Goal: Contribute content

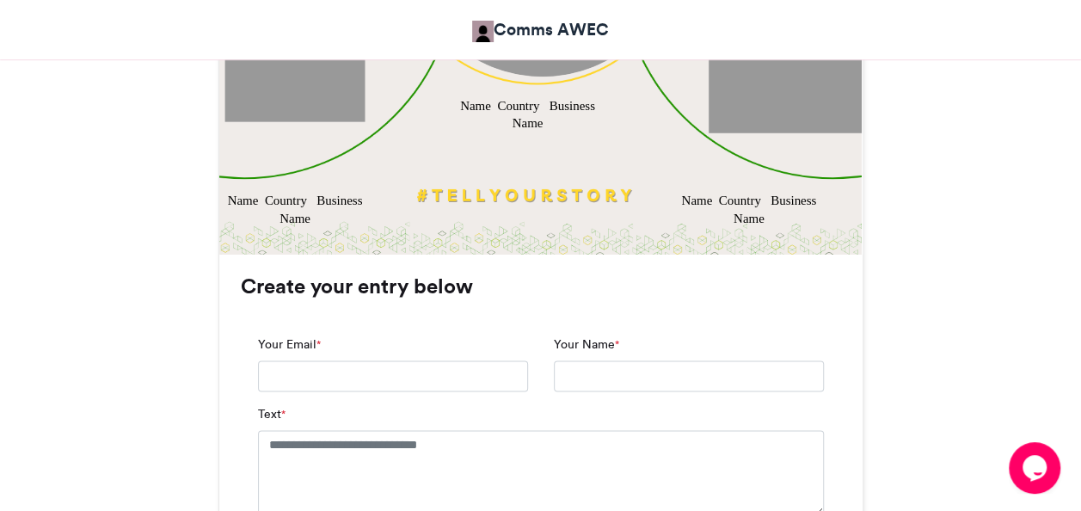
scroll to position [929, 0]
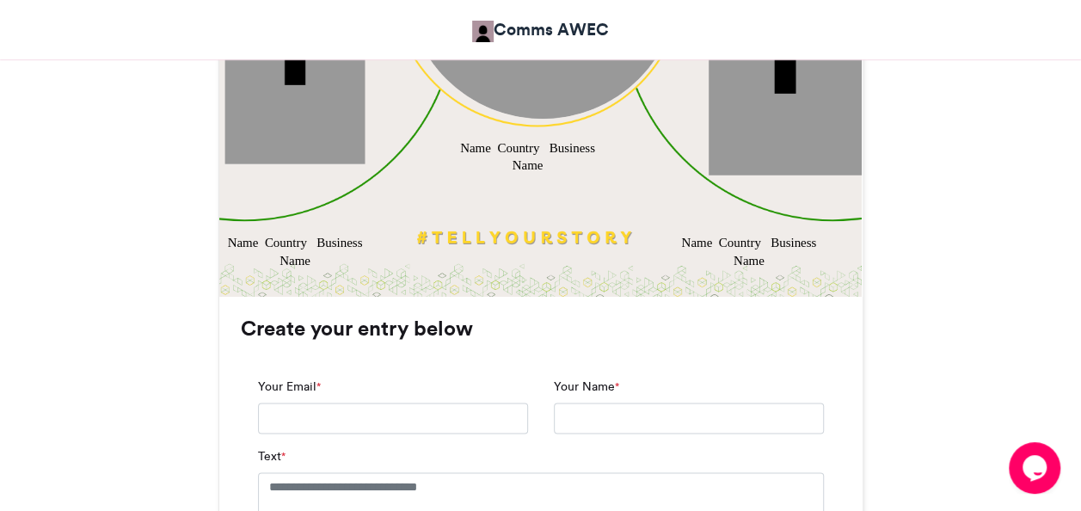
scroll to position [893, 0]
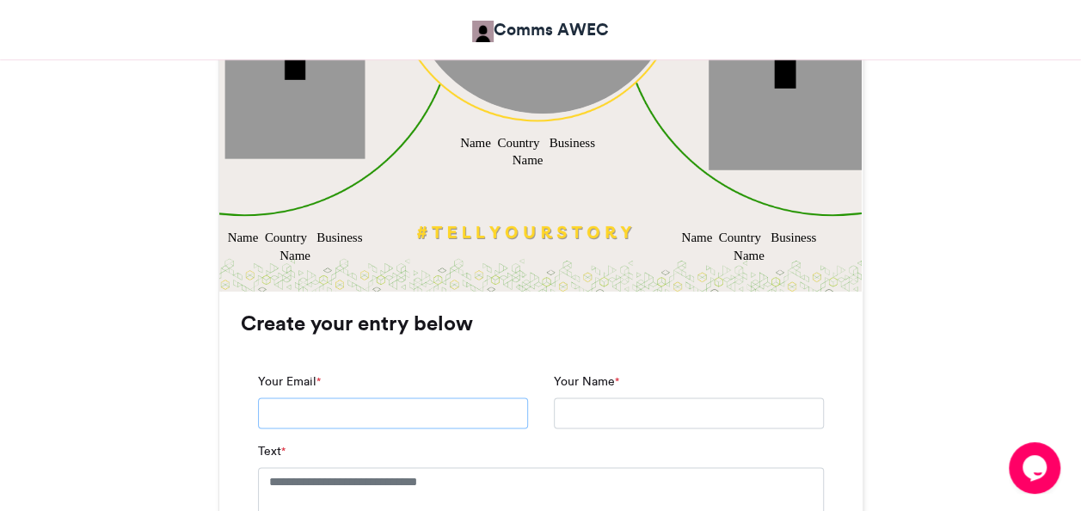
click at [453, 413] on input "Your Email *" at bounding box center [393, 412] width 270 height 31
type input "**********"
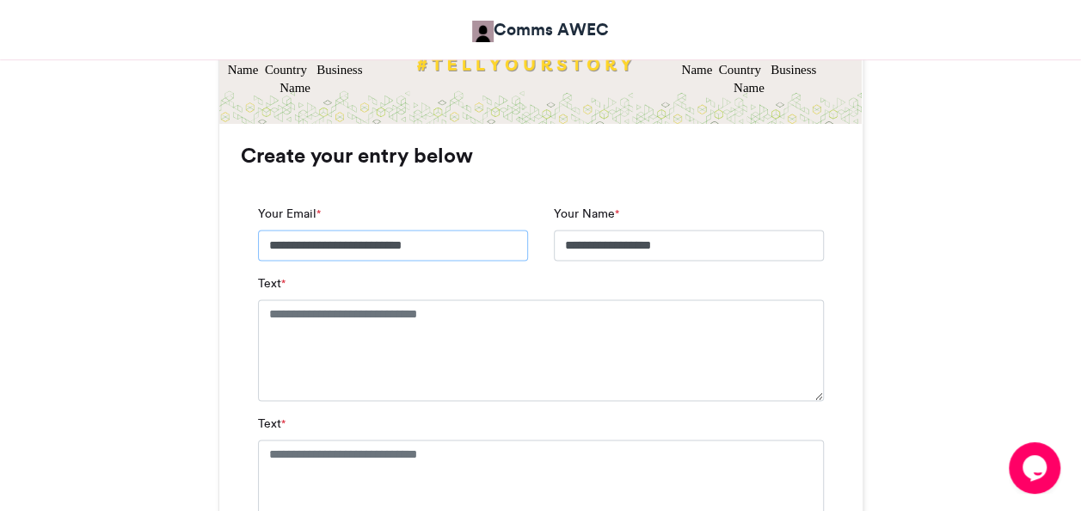
scroll to position [1063, 0]
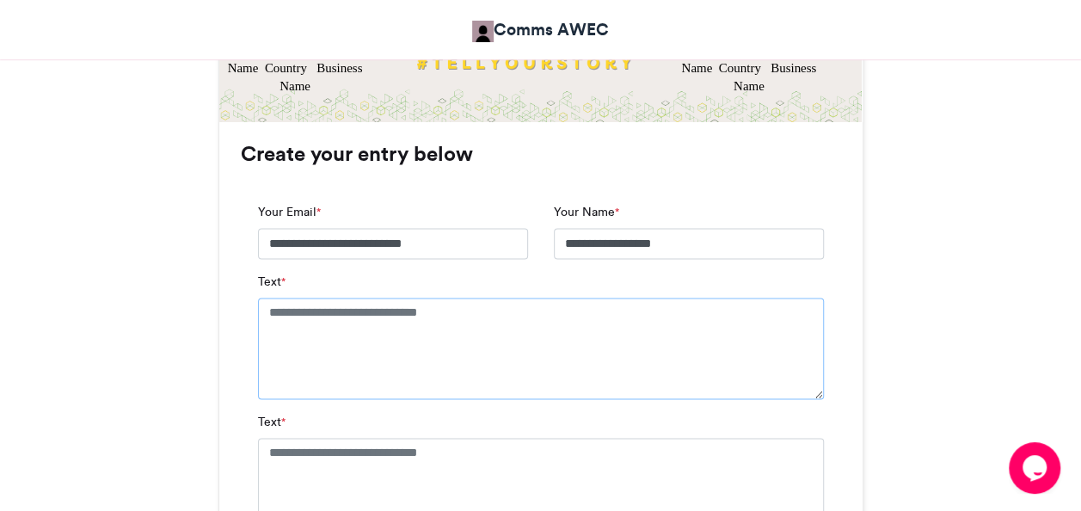
click at [535, 335] on textarea "Text *" at bounding box center [541, 347] width 566 height 101
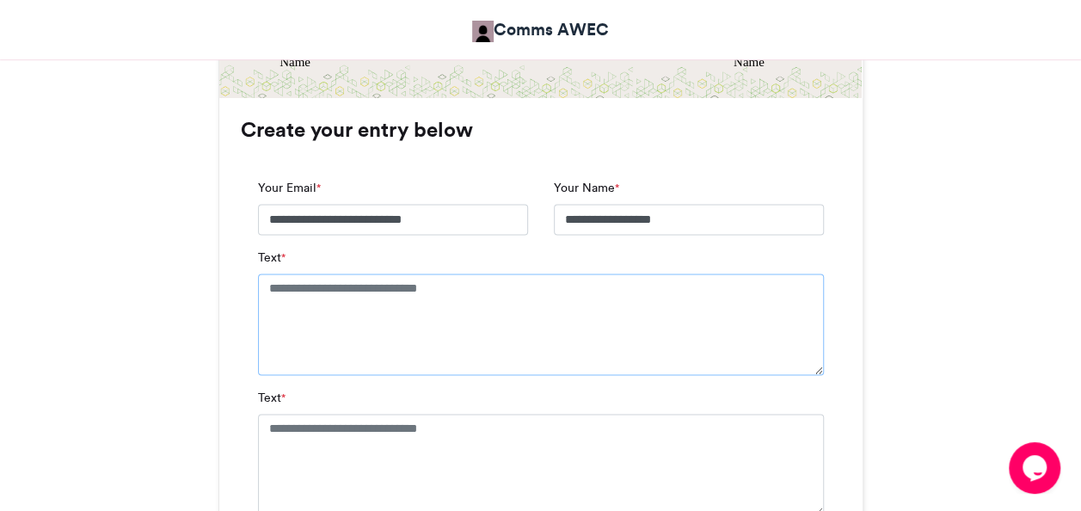
scroll to position [1084, 0]
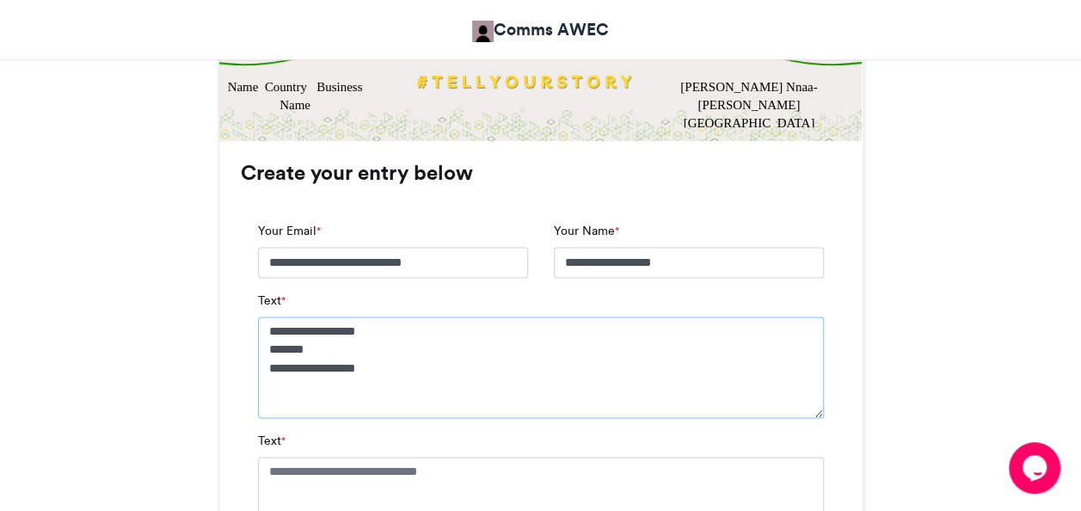
click at [677, 416] on textarea "**********" at bounding box center [541, 366] width 566 height 101
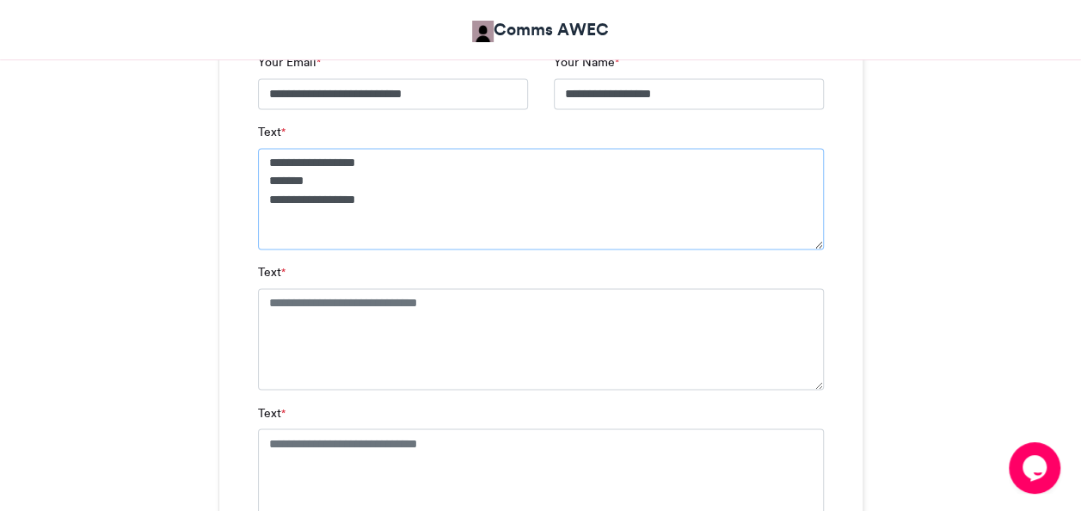
scroll to position [1213, 0]
type textarea "**********"
click at [537, 304] on textarea "Text *" at bounding box center [541, 337] width 566 height 101
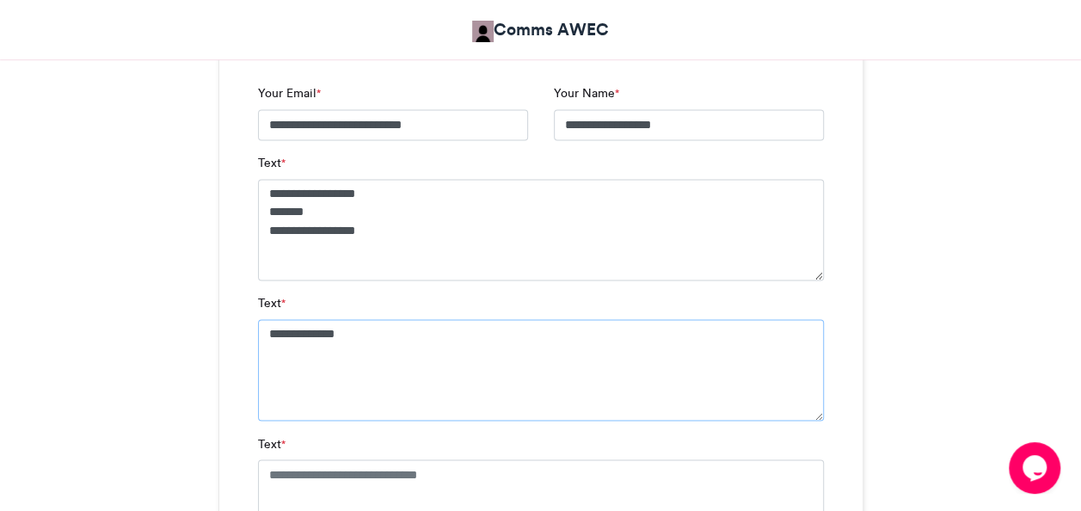
scroll to position [1185, 0]
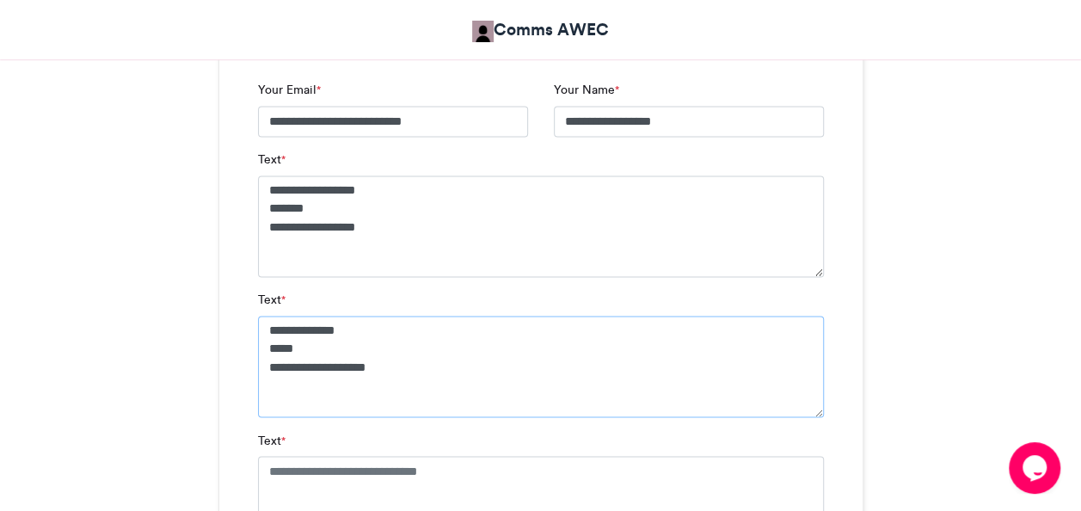
type textarea "**********"
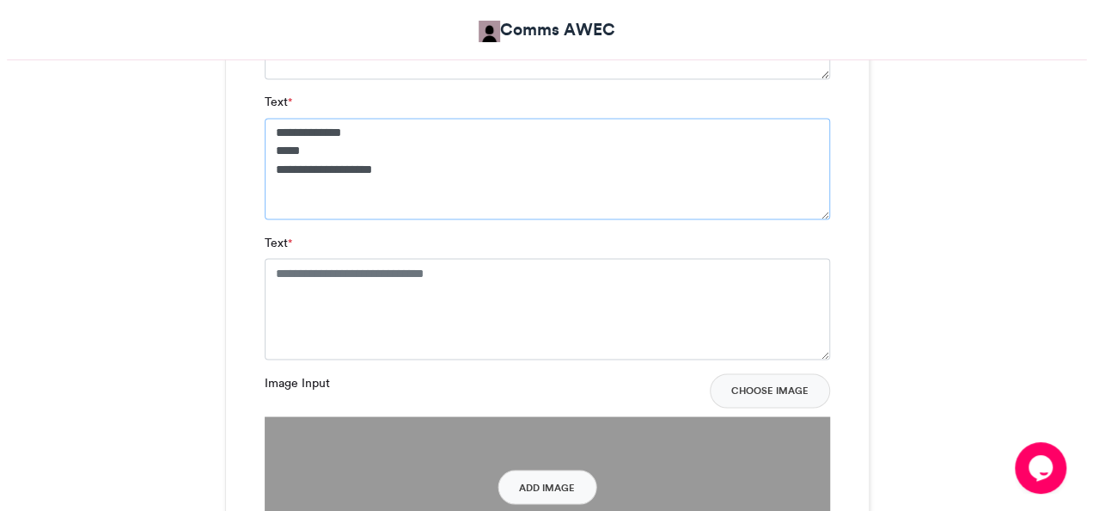
scroll to position [1388, 0]
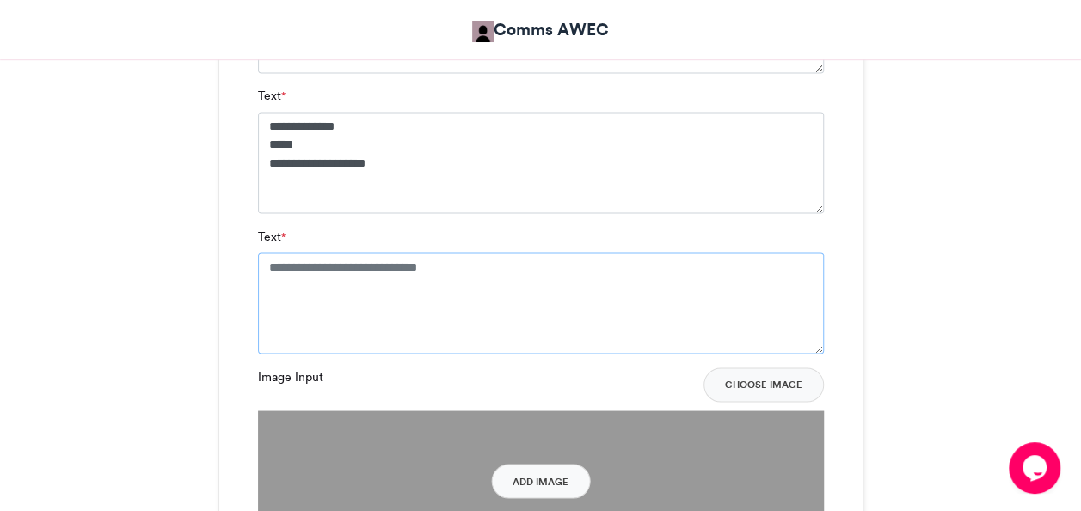
click at [285, 267] on textarea "Text *" at bounding box center [541, 302] width 566 height 101
type textarea "**********"
click at [562, 485] on button "Add Image" at bounding box center [540, 480] width 99 height 34
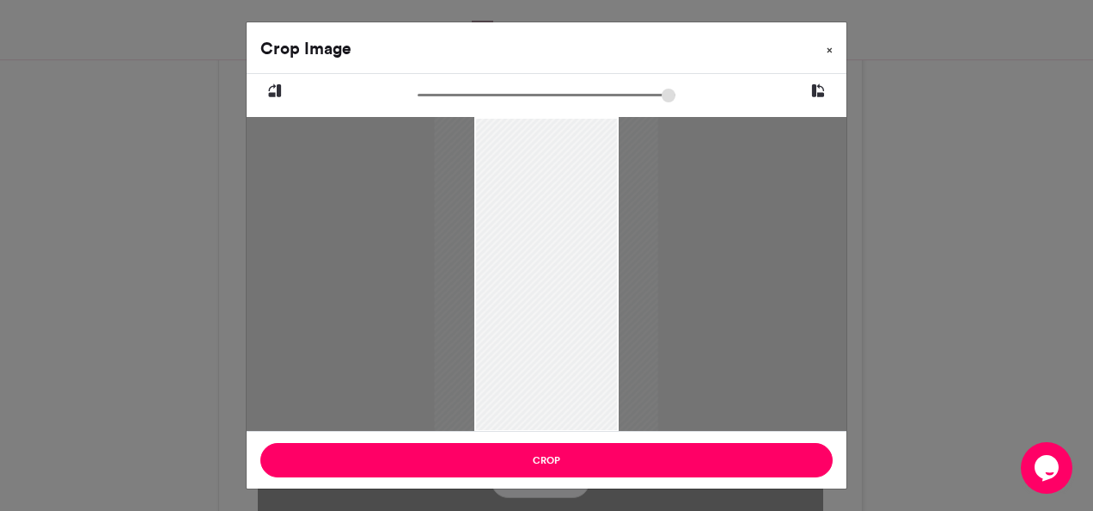
click at [831, 59] on button "×" at bounding box center [830, 46] width 34 height 48
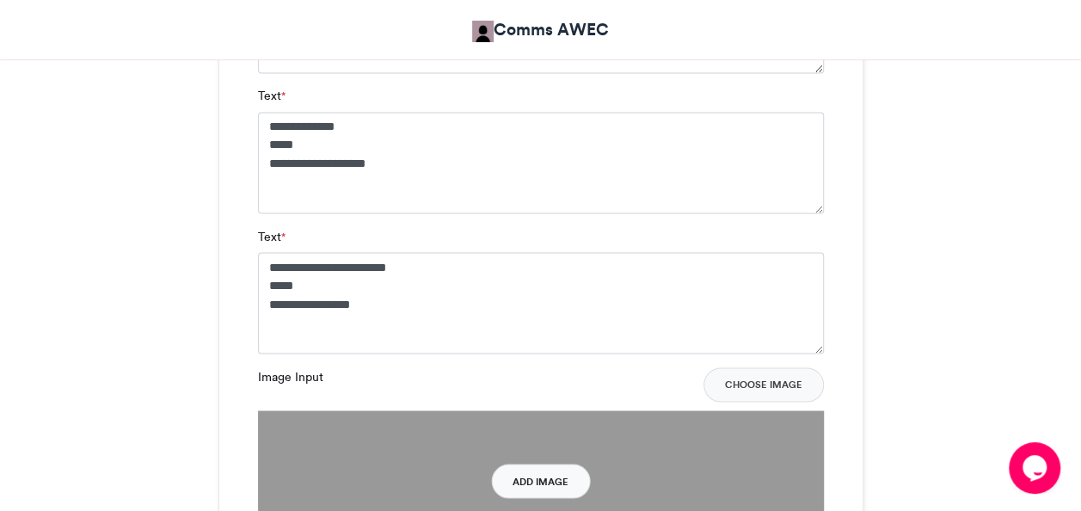
click at [552, 481] on button "Add Image" at bounding box center [540, 480] width 99 height 34
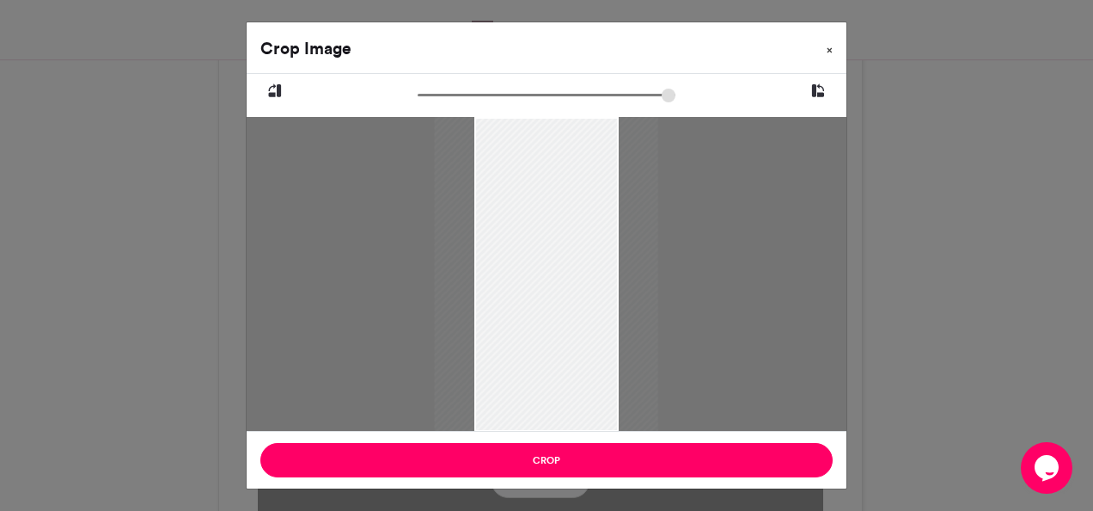
click at [831, 53] on span "×" at bounding box center [830, 50] width 6 height 10
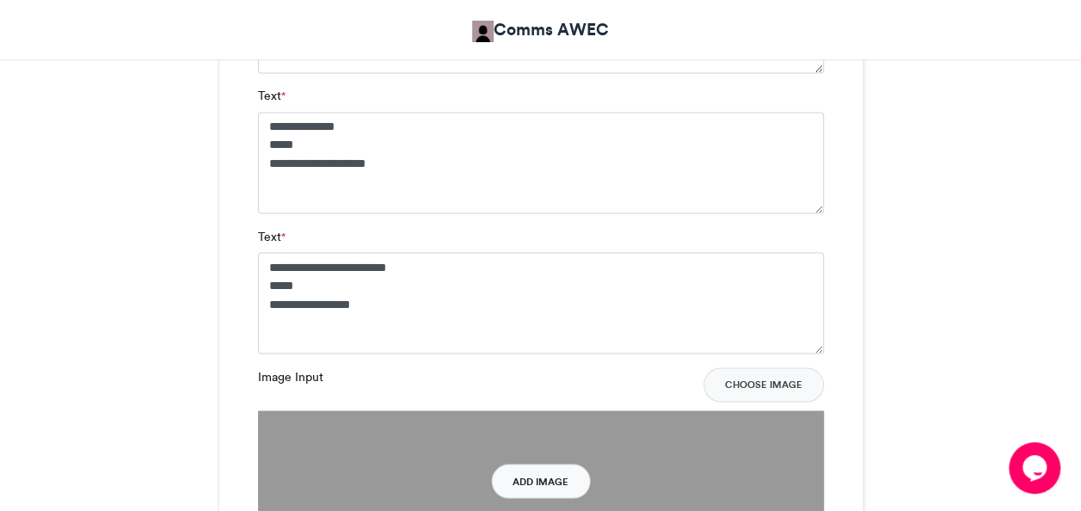
click at [554, 483] on button "Add Image" at bounding box center [540, 480] width 99 height 34
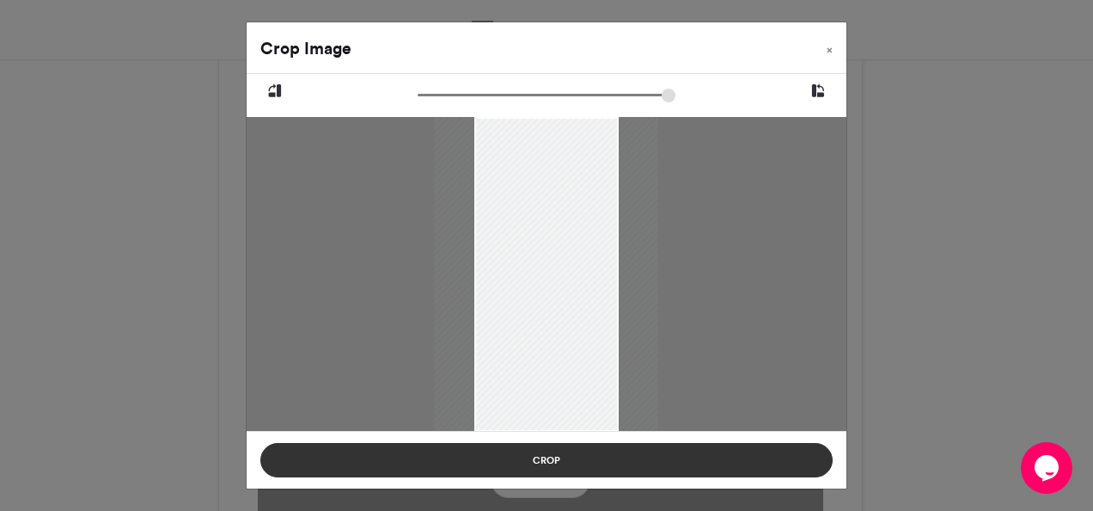
click at [546, 459] on button "Crop" at bounding box center [546, 460] width 573 height 34
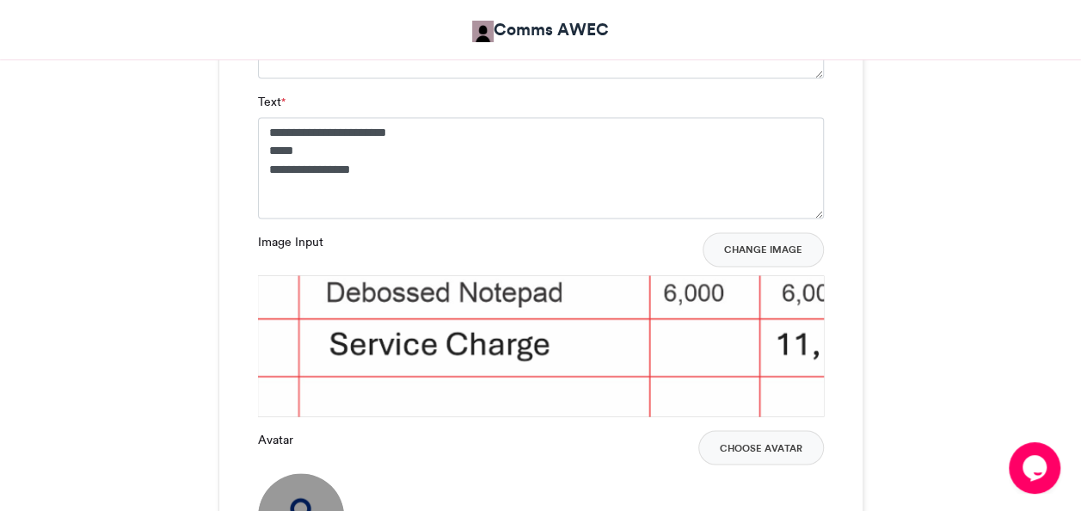
scroll to position [1522, 0]
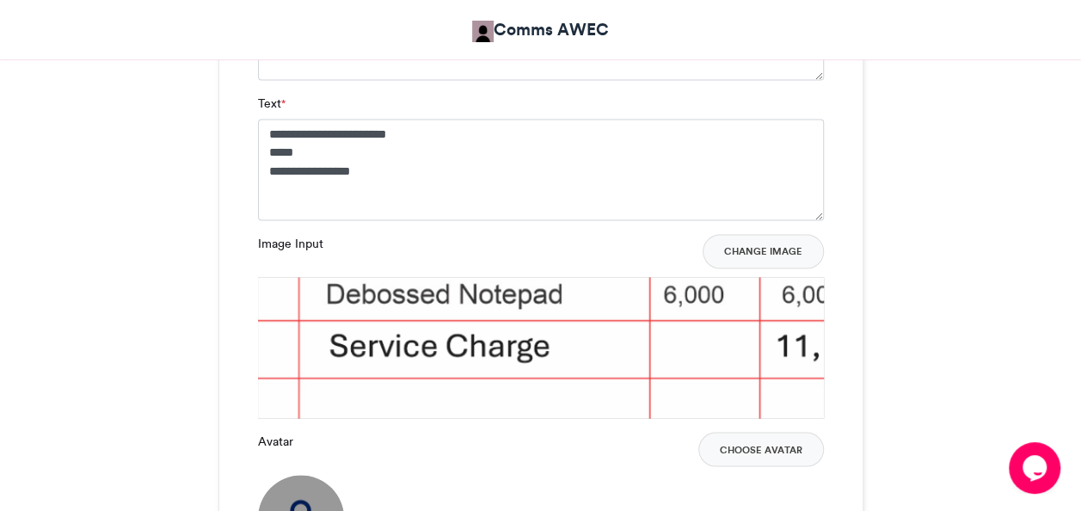
click at [782, 249] on button "Change Image" at bounding box center [762, 251] width 121 height 34
click at [777, 249] on button "Change Image" at bounding box center [762, 251] width 121 height 34
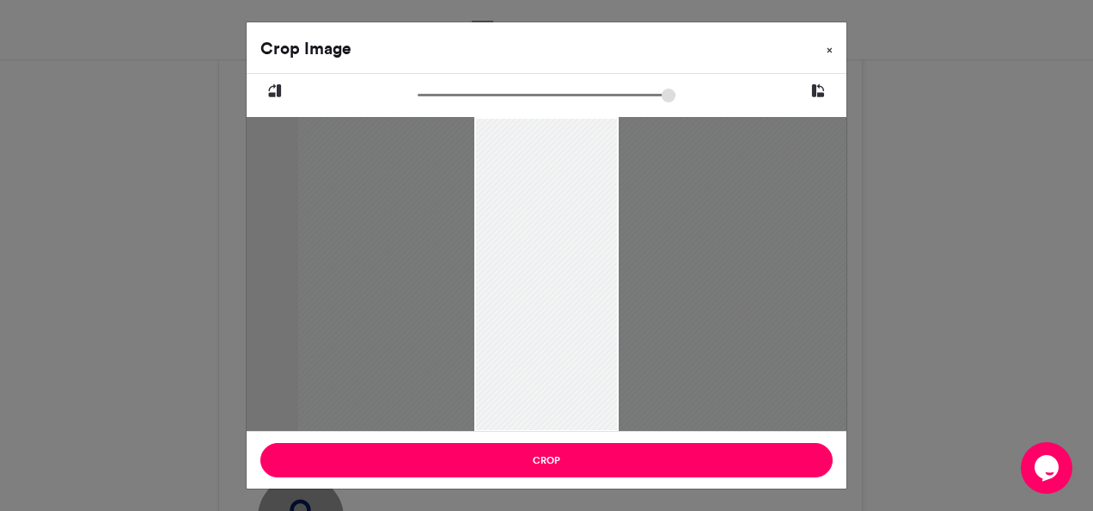
click at [830, 50] on span "×" at bounding box center [830, 50] width 6 height 10
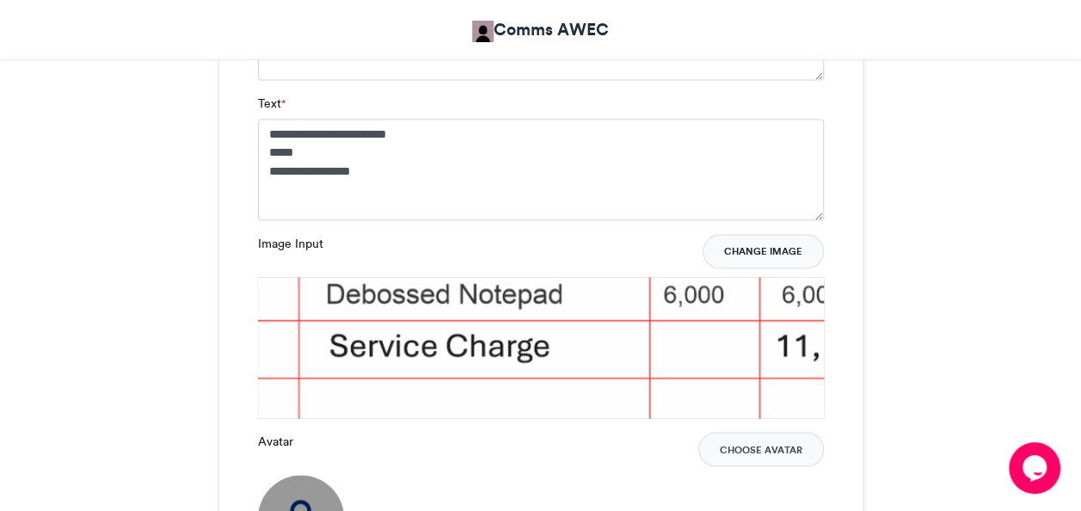
click at [763, 258] on button "Change Image" at bounding box center [762, 251] width 121 height 34
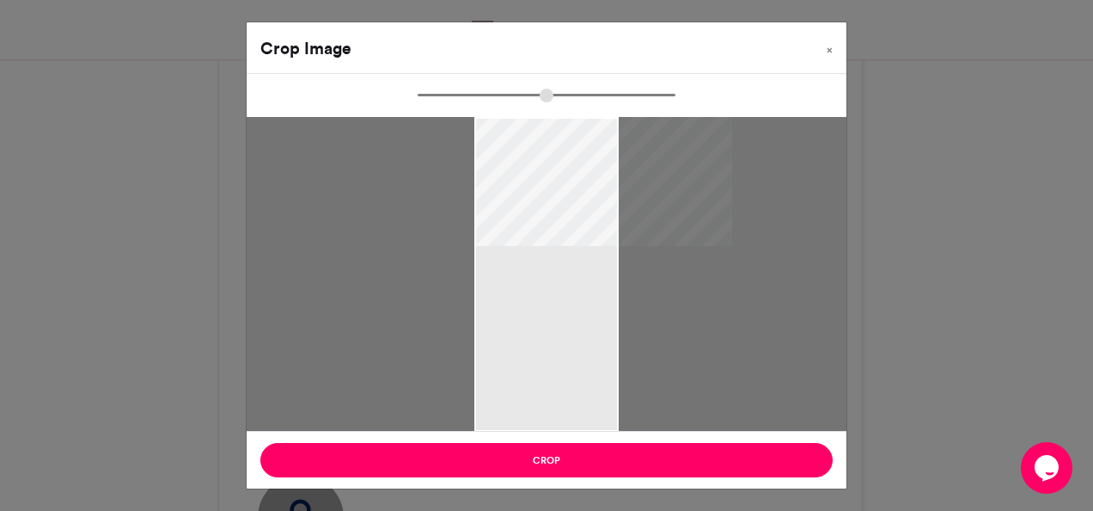
type input "******"
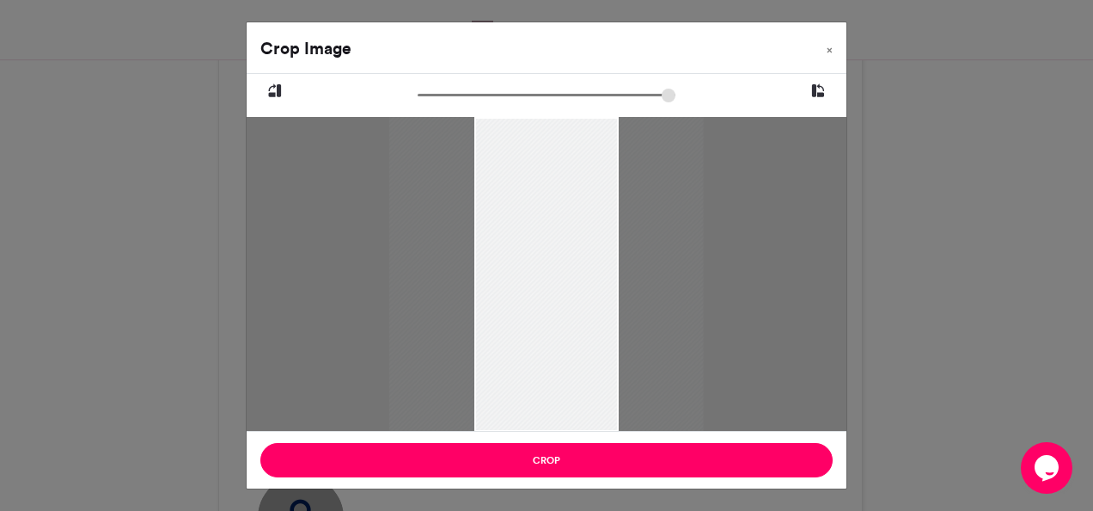
click at [247, 270] on div at bounding box center [547, 274] width 600 height 314
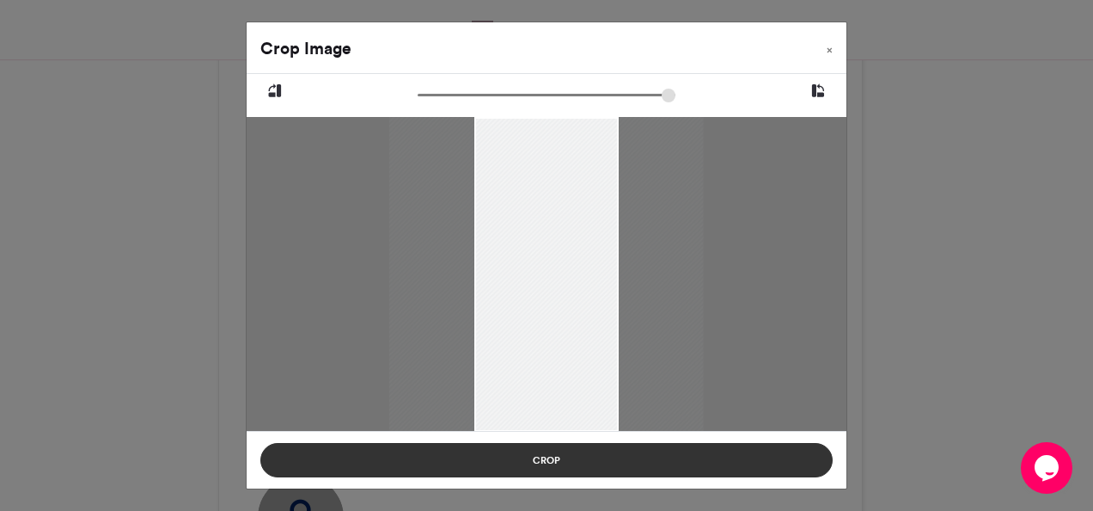
click at [552, 467] on button "Crop" at bounding box center [546, 460] width 573 height 34
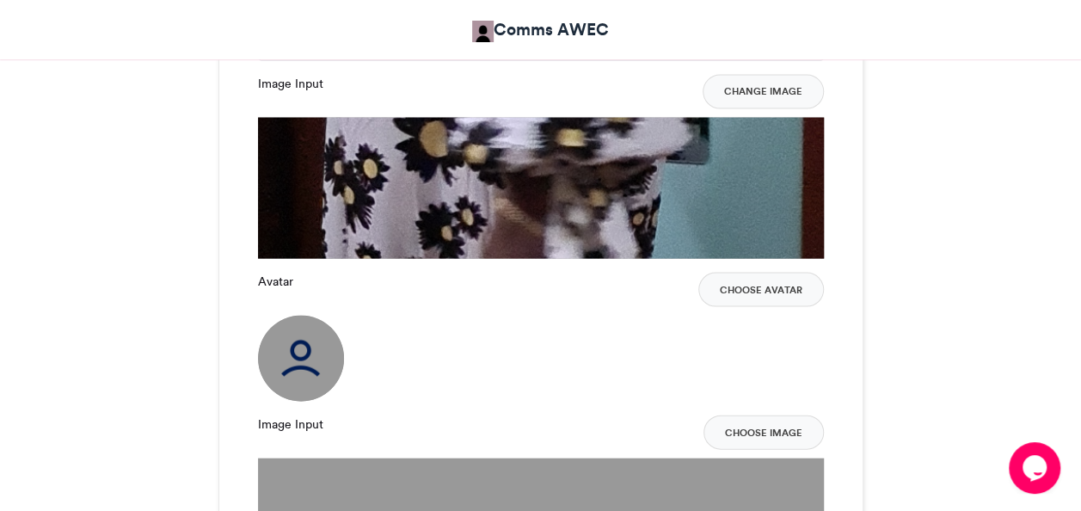
scroll to position [1680, 0]
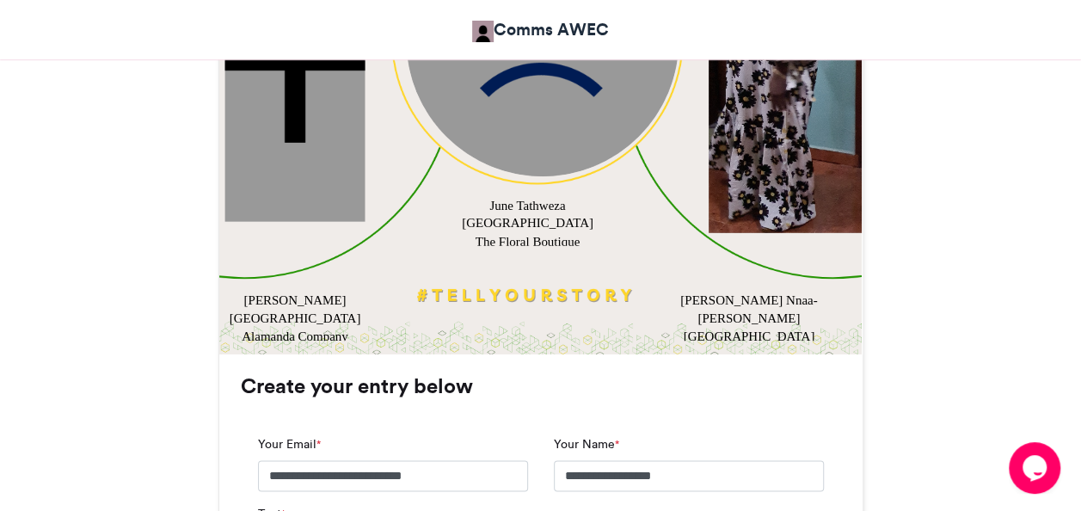
scroll to position [755, 0]
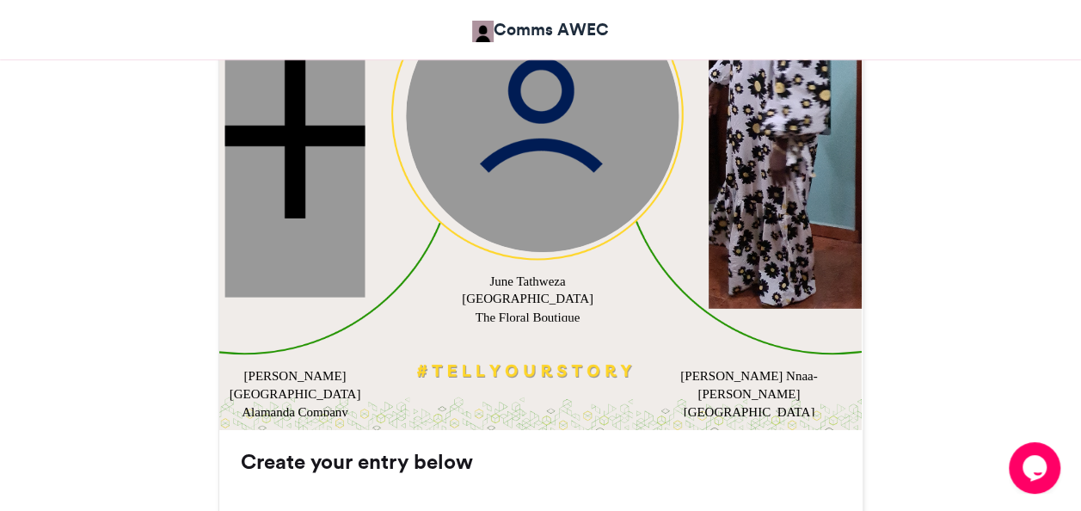
click at [1066, 37] on header "Comms AWEC" at bounding box center [540, 29] width 1081 height 59
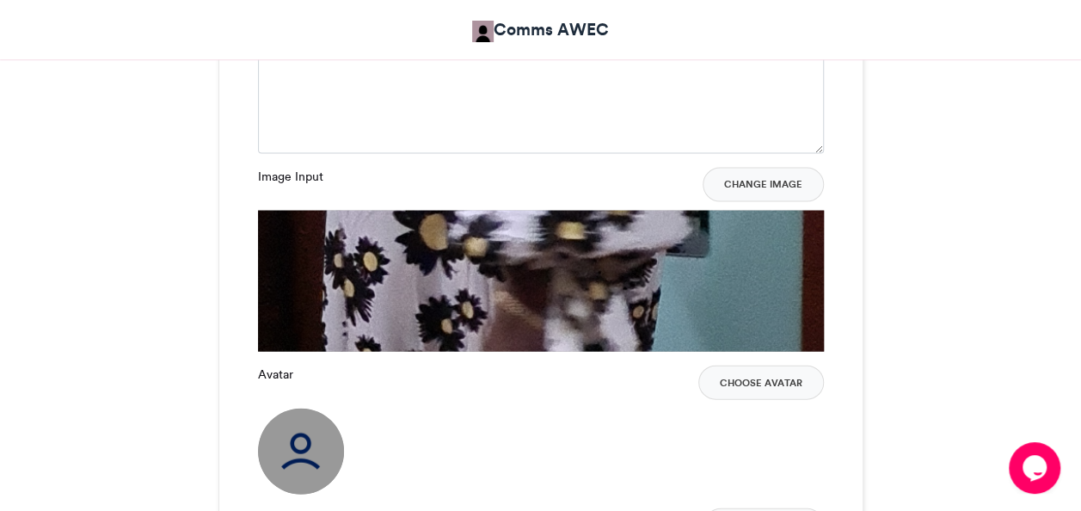
scroll to position [1789, 0]
click at [765, 178] on button "Change Image" at bounding box center [762, 185] width 121 height 34
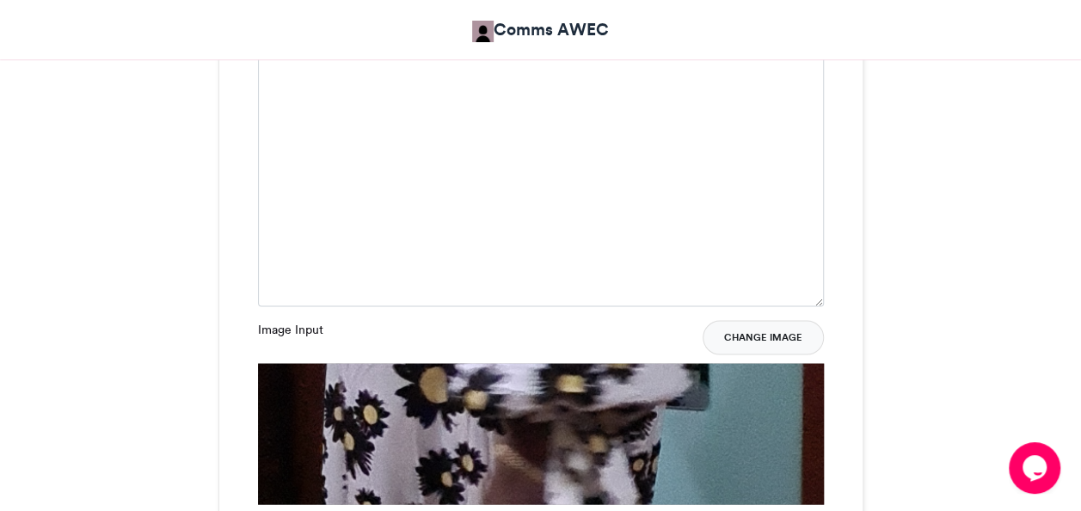
scroll to position [1658, 0]
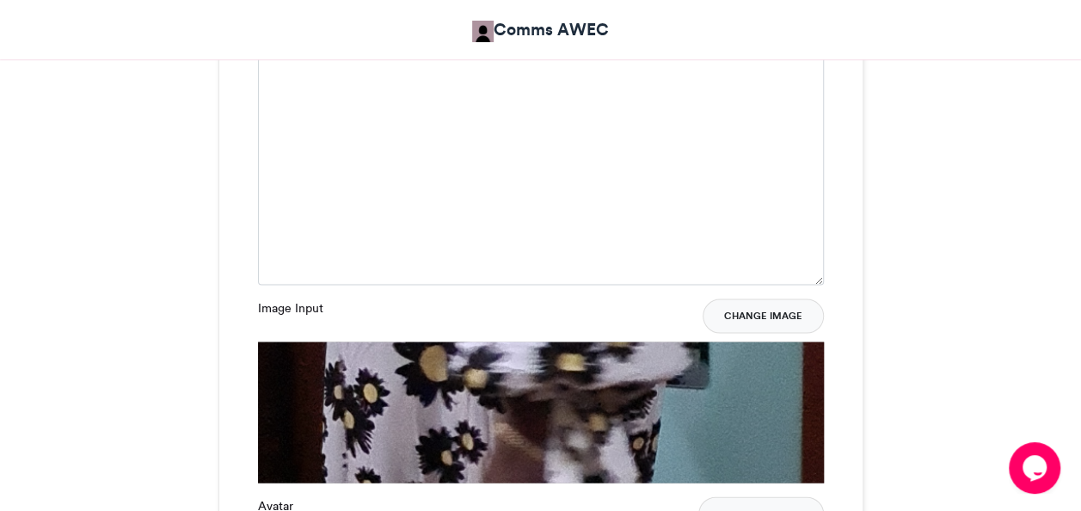
click at [771, 315] on button "Change Image" at bounding box center [762, 316] width 121 height 34
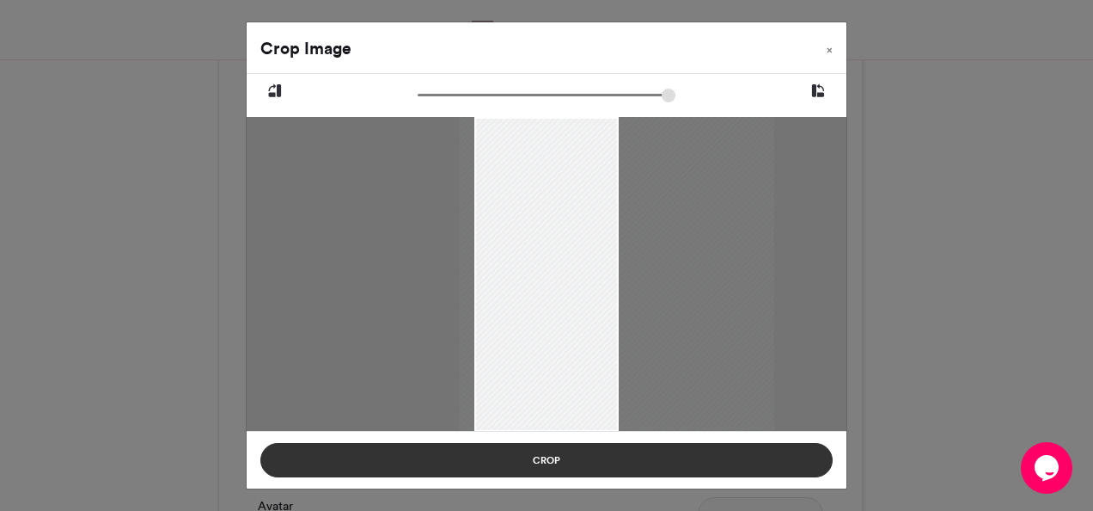
click at [559, 468] on button "Crop" at bounding box center [546, 460] width 573 height 34
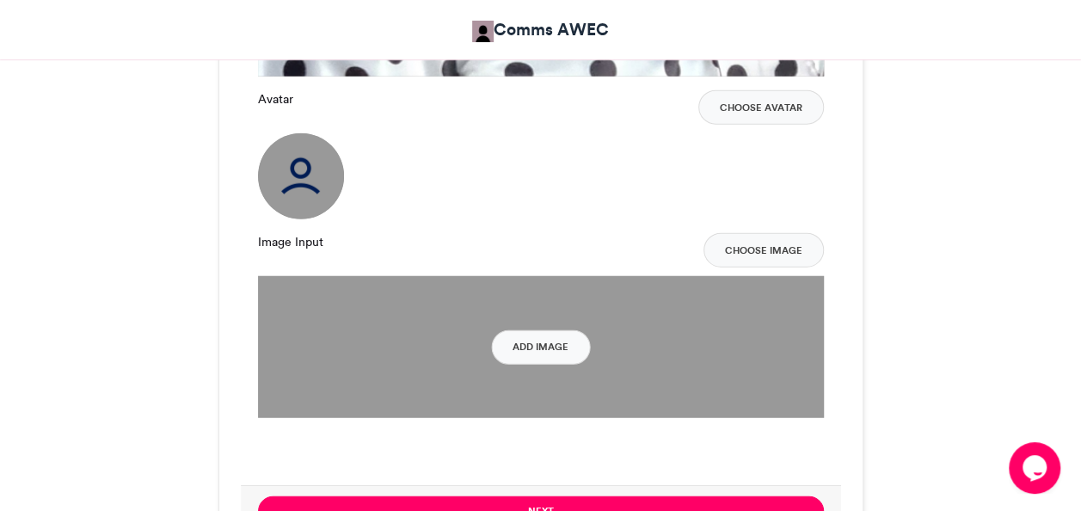
scroll to position [2040, 0]
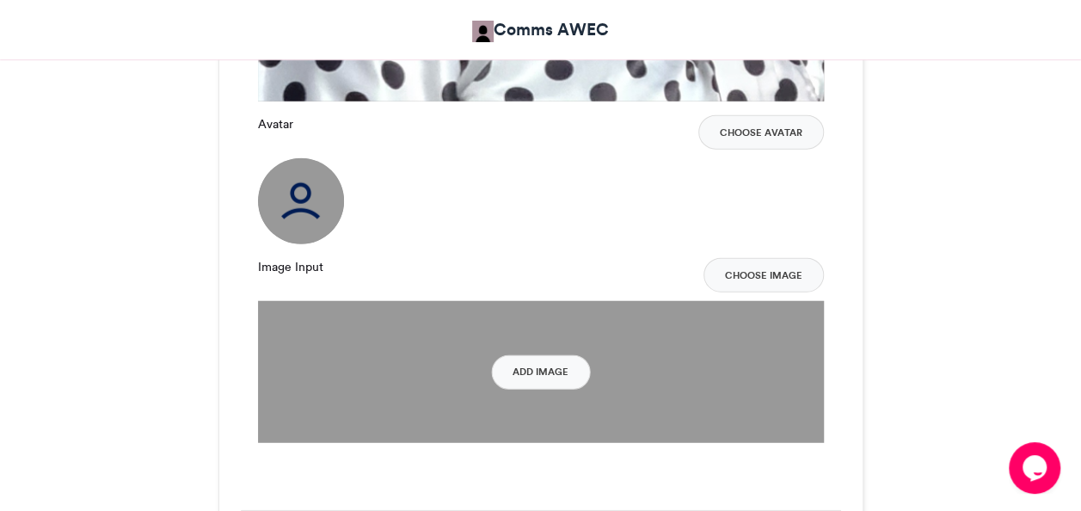
click at [304, 207] on img at bounding box center [301, 201] width 86 height 86
click at [304, 217] on img at bounding box center [301, 201] width 86 height 86
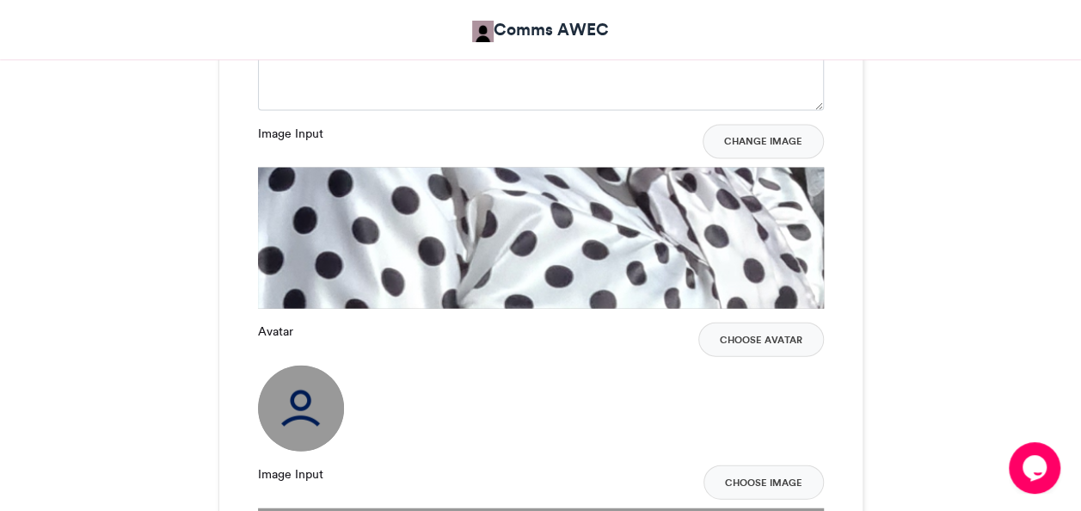
scroll to position [1828, 0]
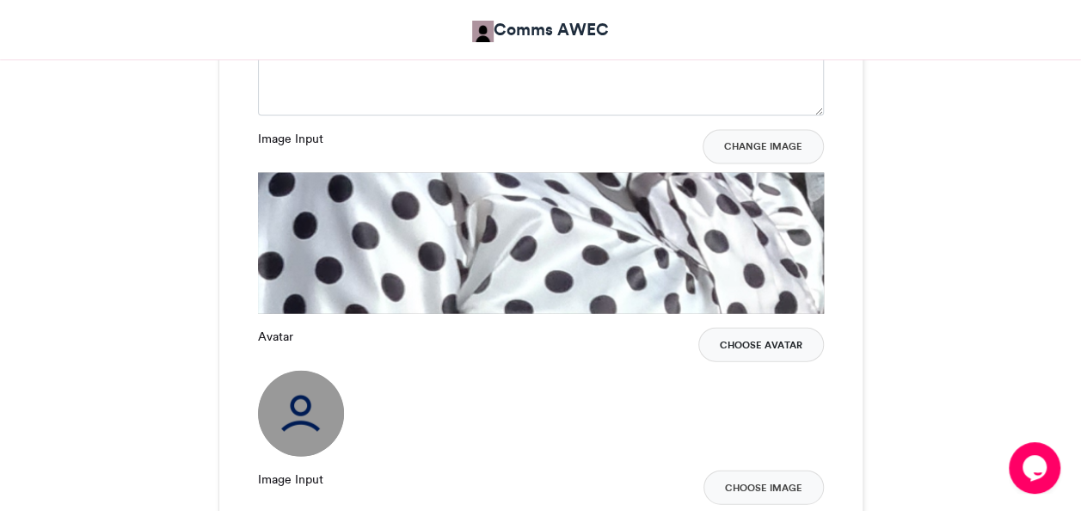
click at [769, 346] on button "Choose Avatar" at bounding box center [761, 345] width 126 height 34
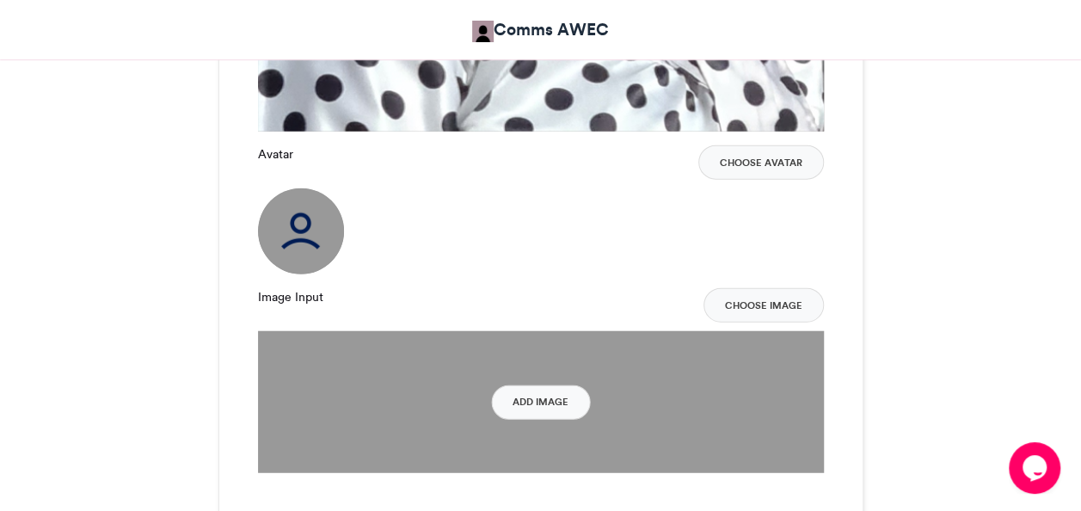
scroll to position [2018, 0]
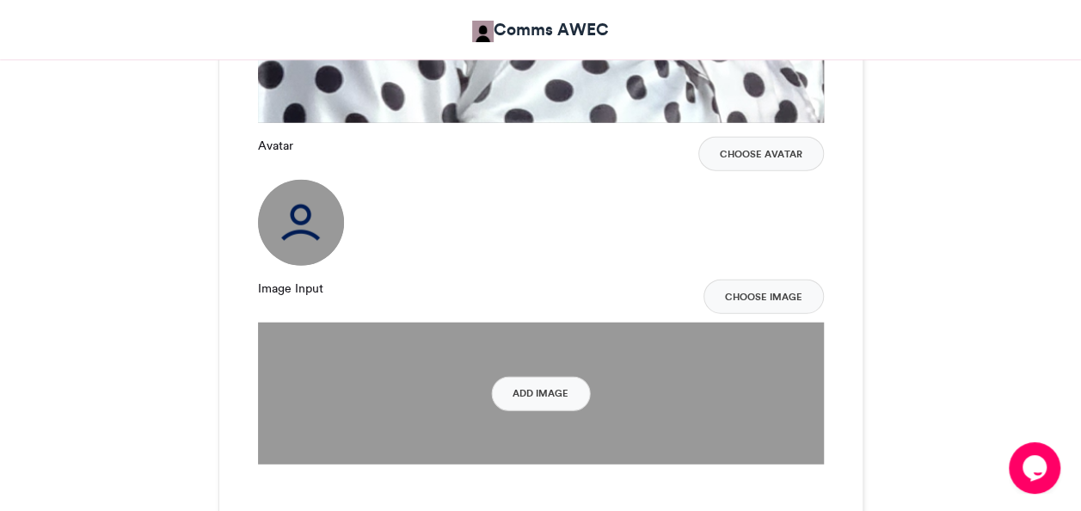
click at [304, 236] on img at bounding box center [301, 223] width 86 height 86
click at [765, 153] on button "Choose Avatar" at bounding box center [761, 154] width 126 height 34
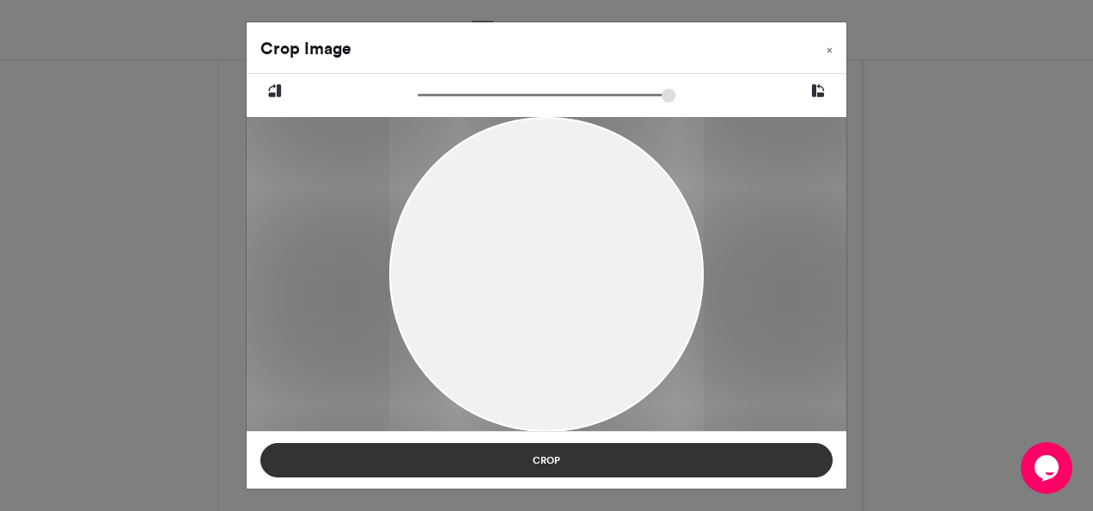
click at [567, 461] on button "Crop" at bounding box center [546, 460] width 573 height 34
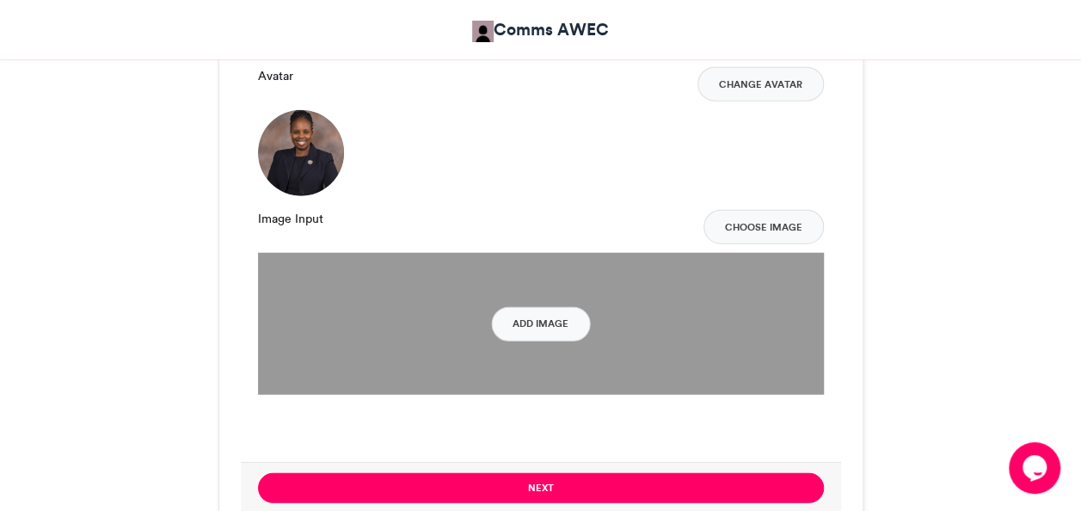
scroll to position [2084, 0]
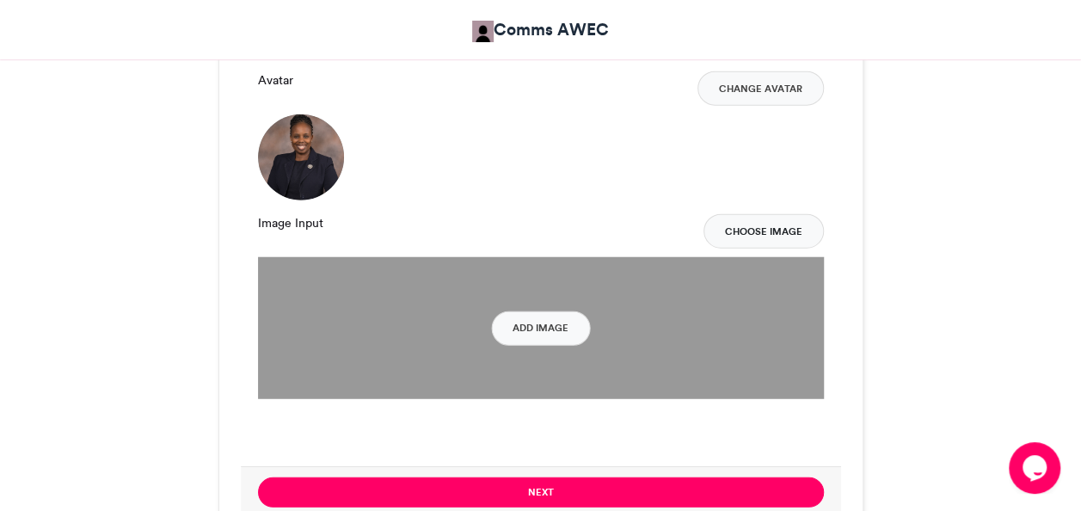
click at [760, 228] on button "Choose Image" at bounding box center [763, 231] width 120 height 34
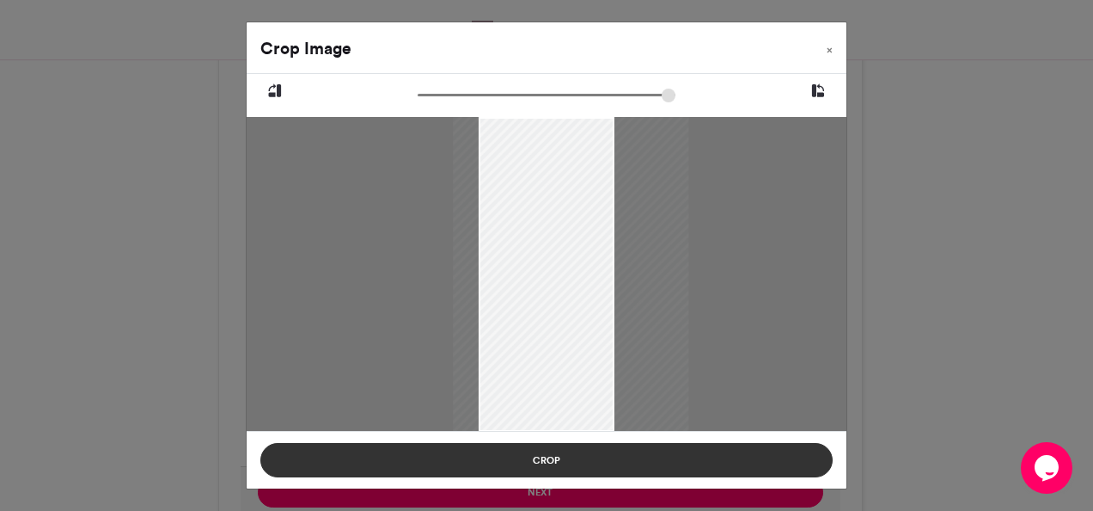
click at [561, 459] on button "Crop" at bounding box center [546, 460] width 573 height 34
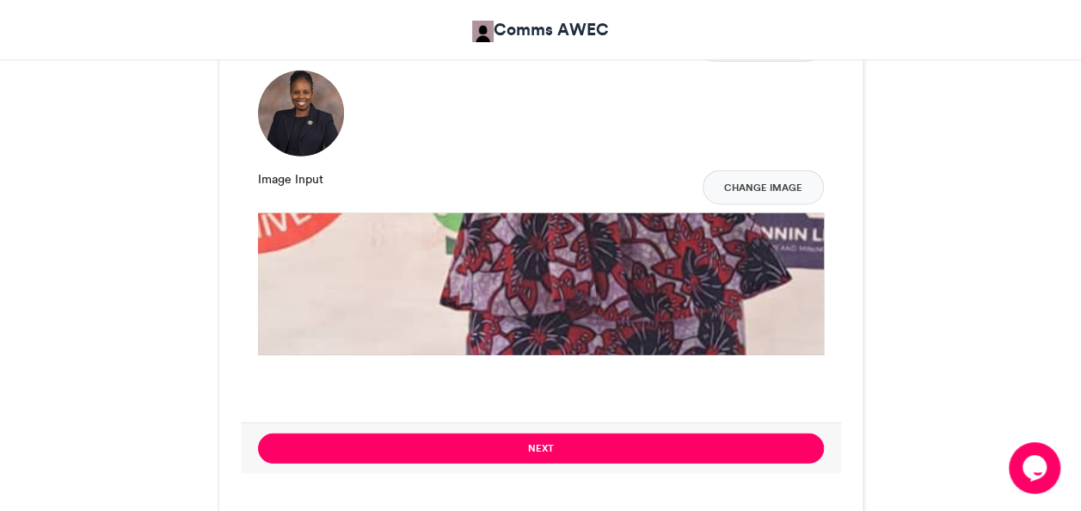
scroll to position [2115, 0]
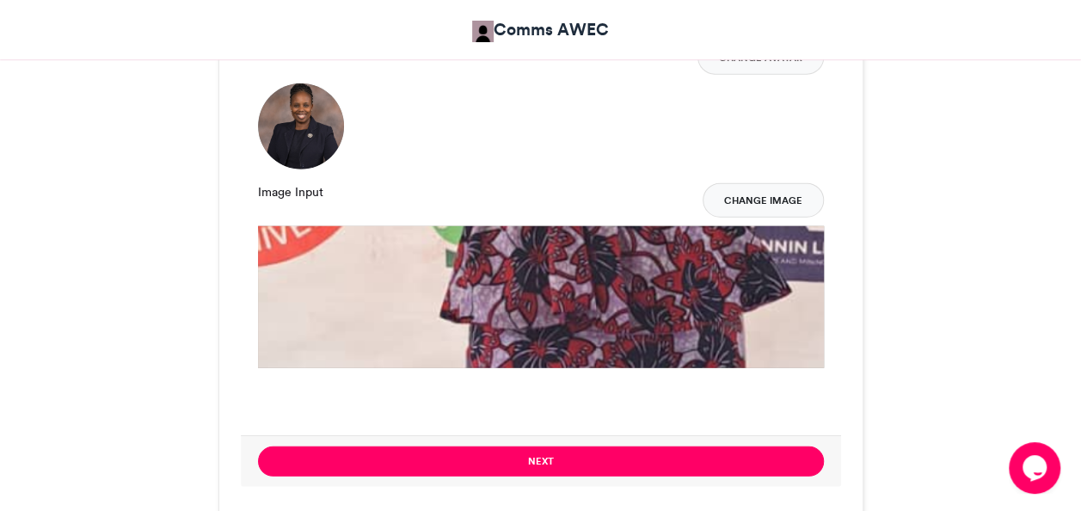
click at [784, 198] on button "Change Image" at bounding box center [762, 200] width 121 height 34
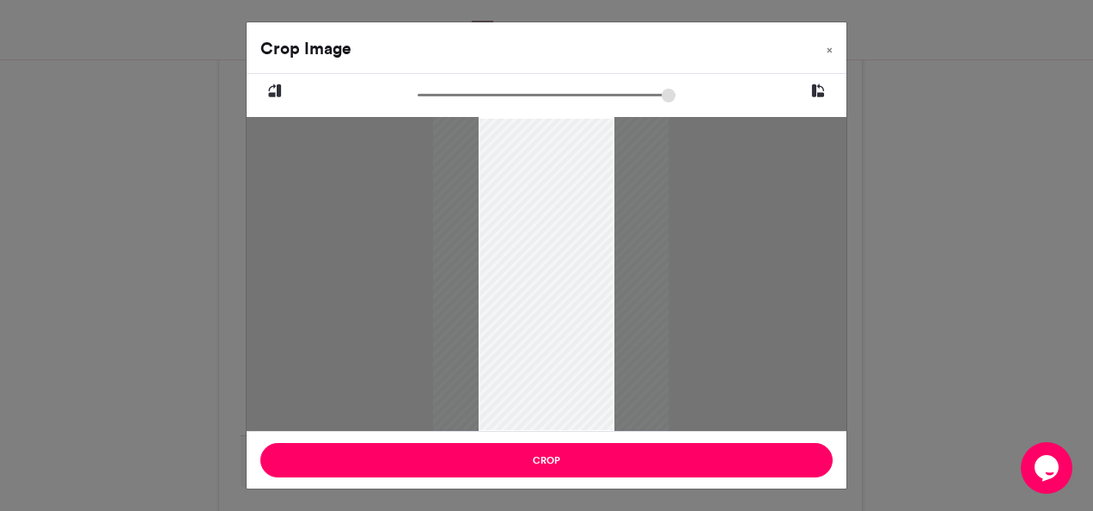
click at [822, 95] on icon at bounding box center [818, 91] width 15 height 22
type input "******"
click at [820, 97] on icon at bounding box center [818, 91] width 15 height 22
click at [819, 96] on icon at bounding box center [818, 91] width 15 height 22
click at [818, 96] on icon at bounding box center [818, 91] width 15 height 22
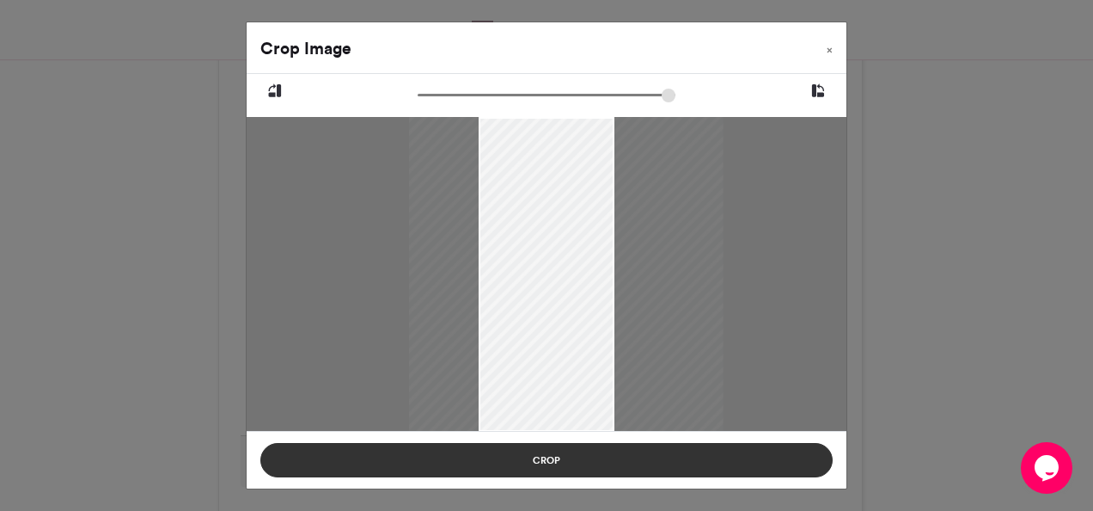
click at [564, 450] on button "Crop" at bounding box center [546, 460] width 573 height 34
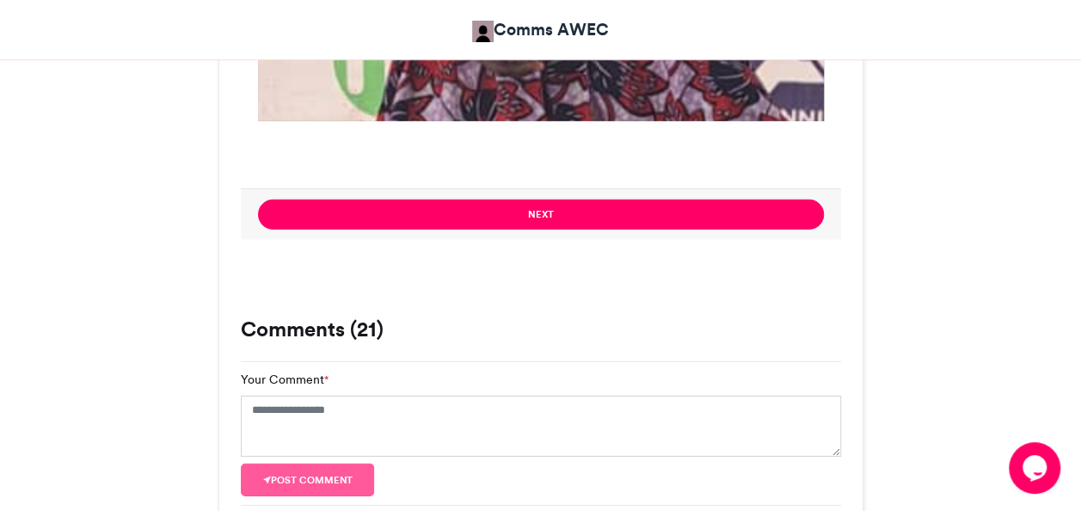
scroll to position [2366, 0]
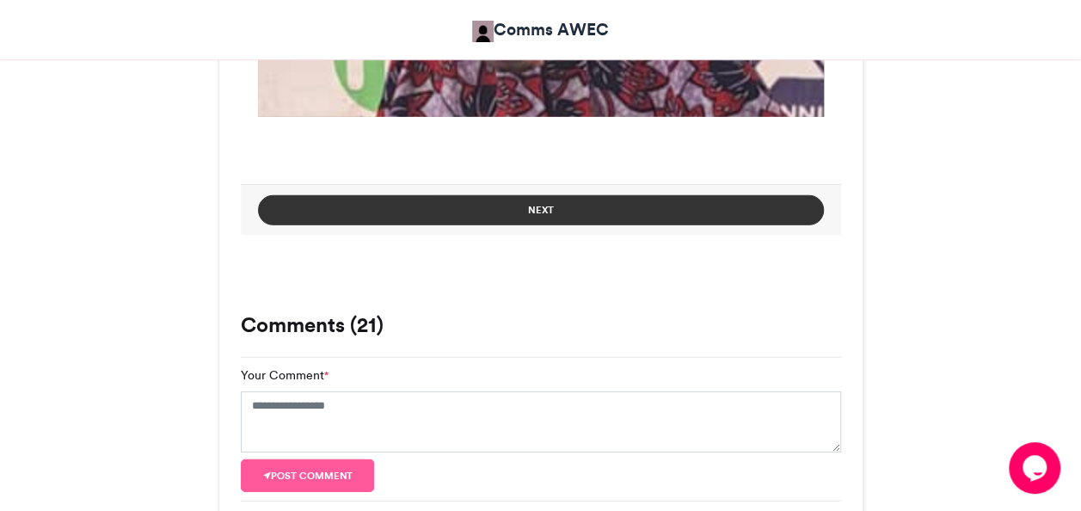
click at [546, 208] on button "Next" at bounding box center [541, 210] width 566 height 30
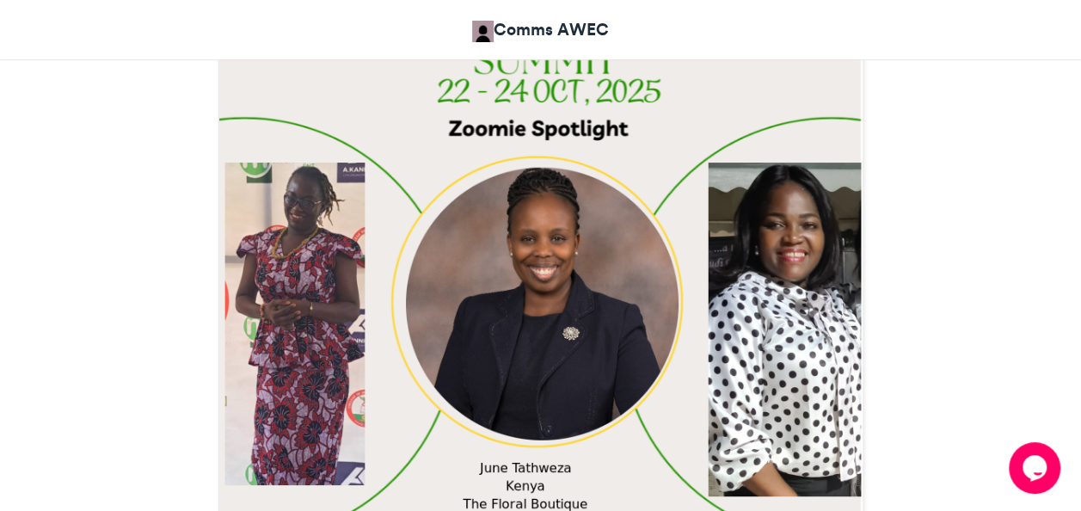
scroll to position [565, 0]
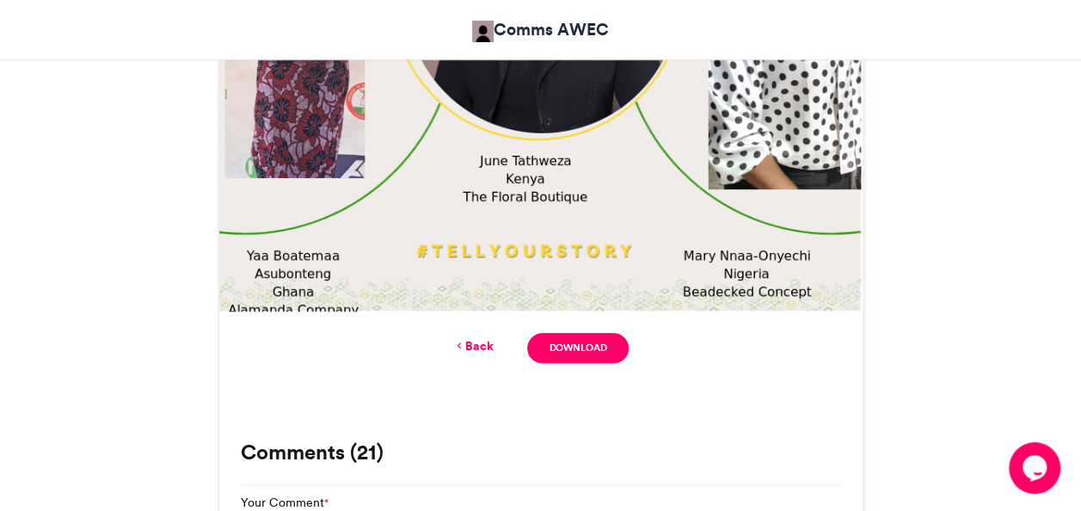
click at [475, 348] on link "Back" at bounding box center [472, 346] width 40 height 18
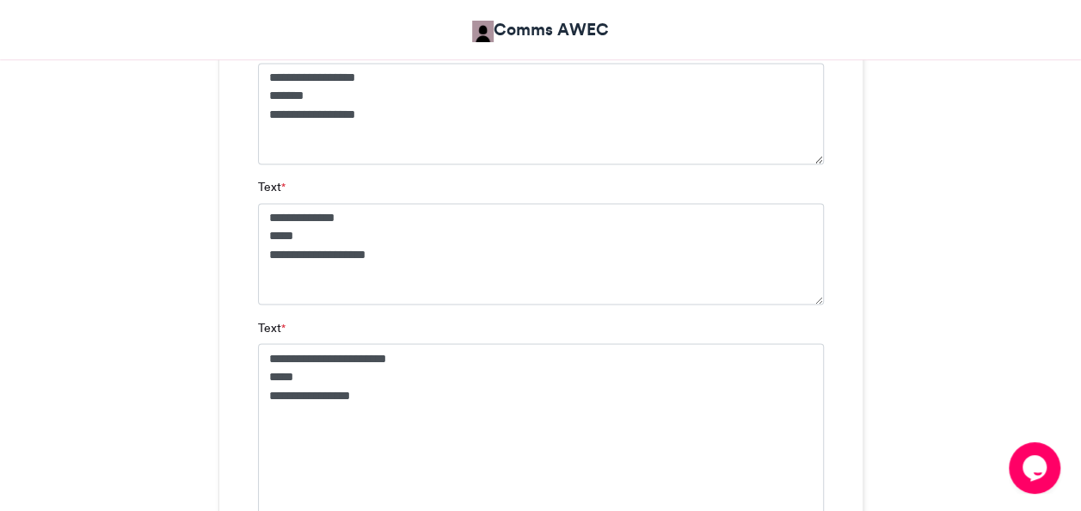
scroll to position [1298, 0]
click at [359, 360] on textarea "**********" at bounding box center [541, 493] width 566 height 303
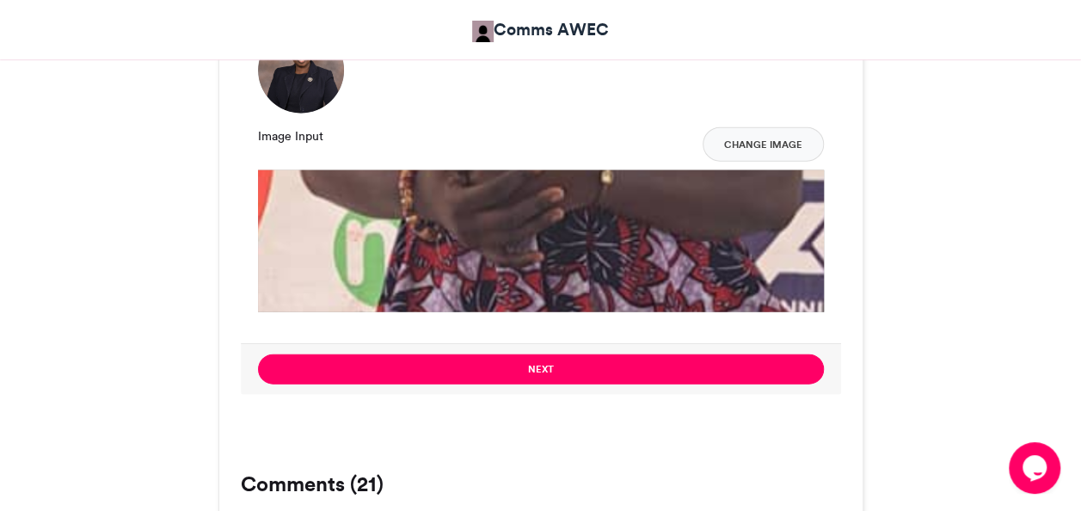
scroll to position [1969, 0]
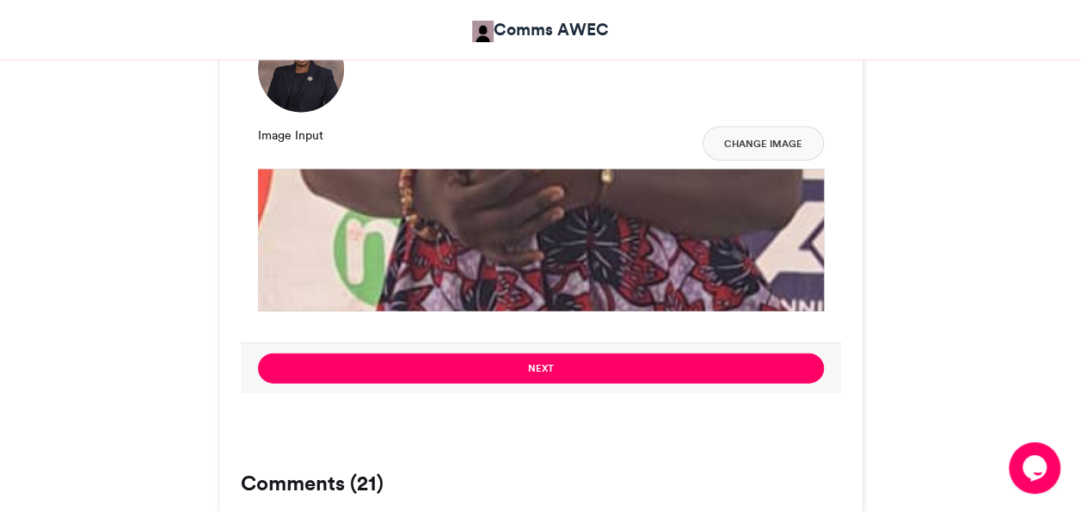
type textarea "**********"
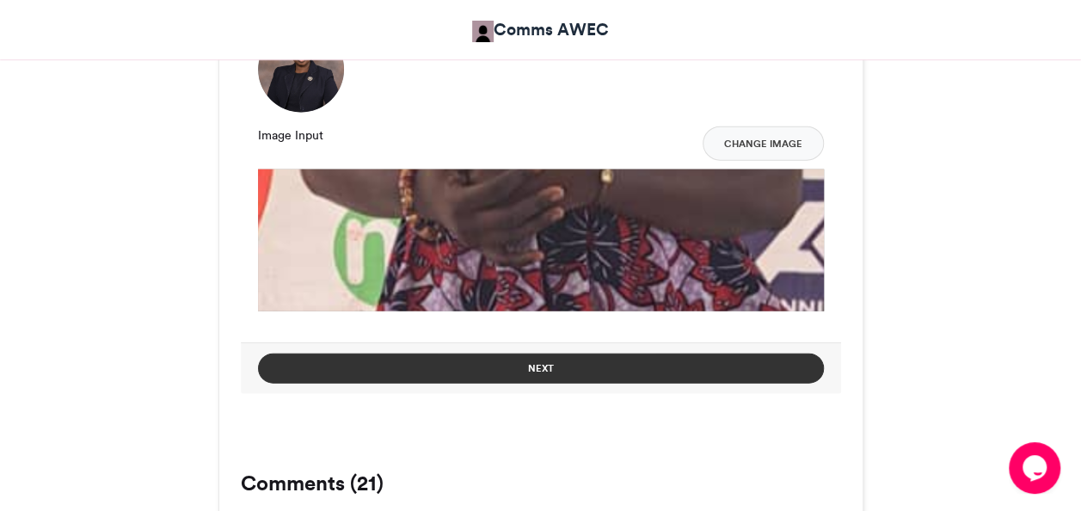
click at [557, 368] on button "Next" at bounding box center [541, 368] width 566 height 30
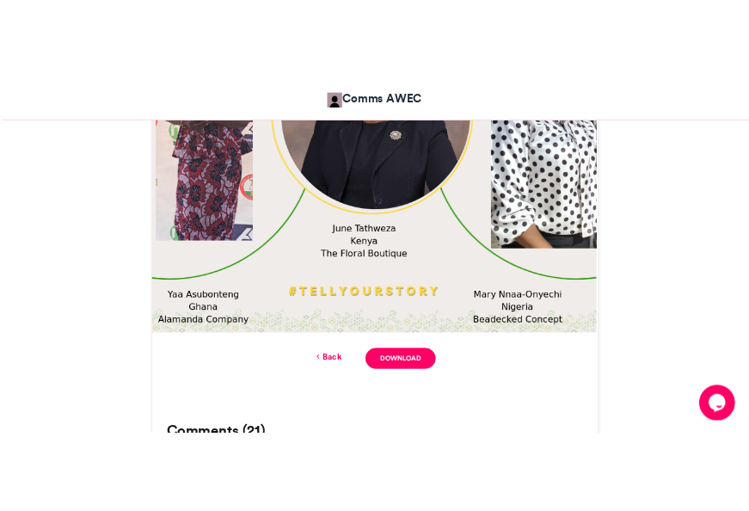
scroll to position [818, 0]
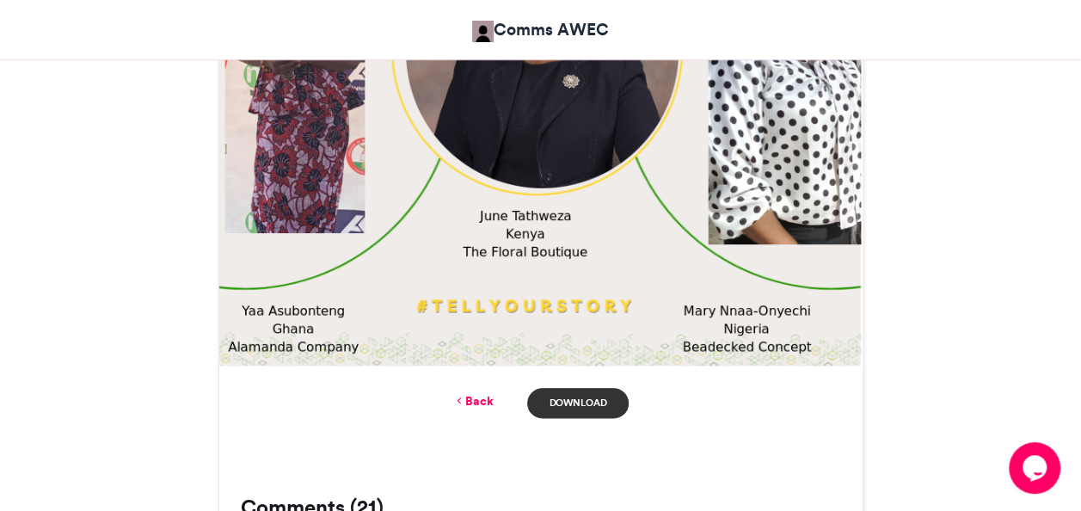
click at [591, 406] on link "Download" at bounding box center [577, 403] width 101 height 30
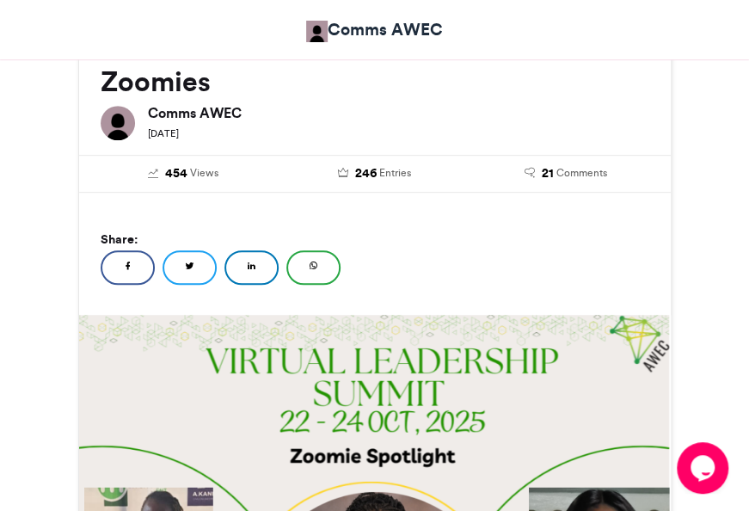
scroll to position [245, 0]
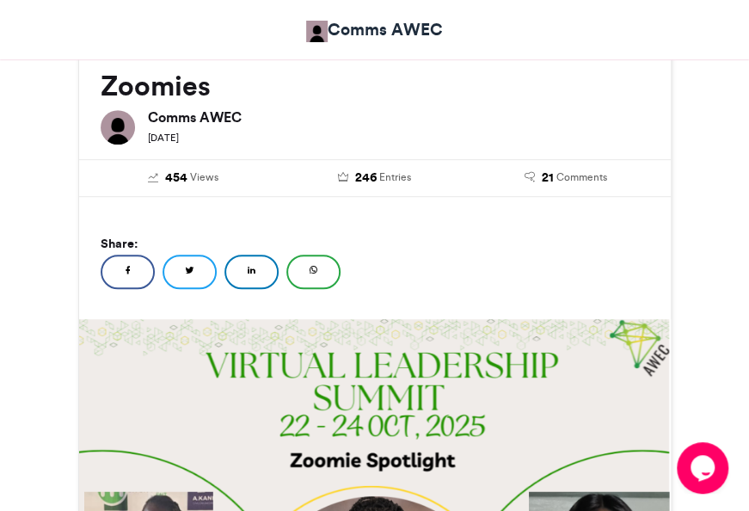
click at [311, 268] on icon at bounding box center [313, 270] width 9 height 12
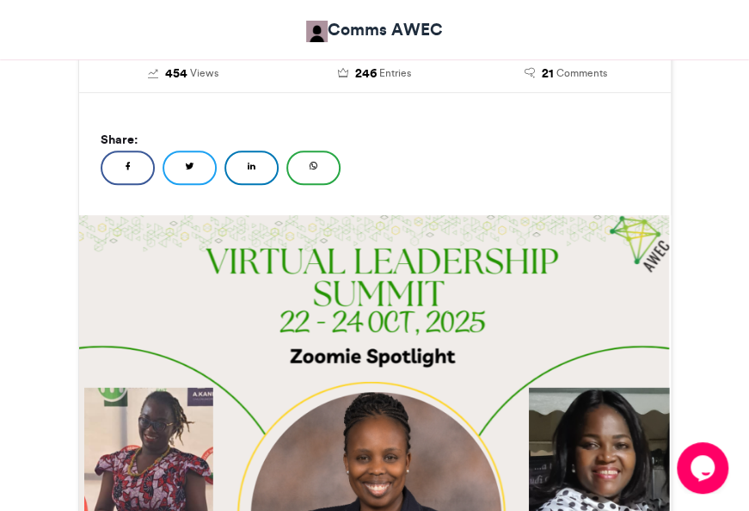
scroll to position [352, 0]
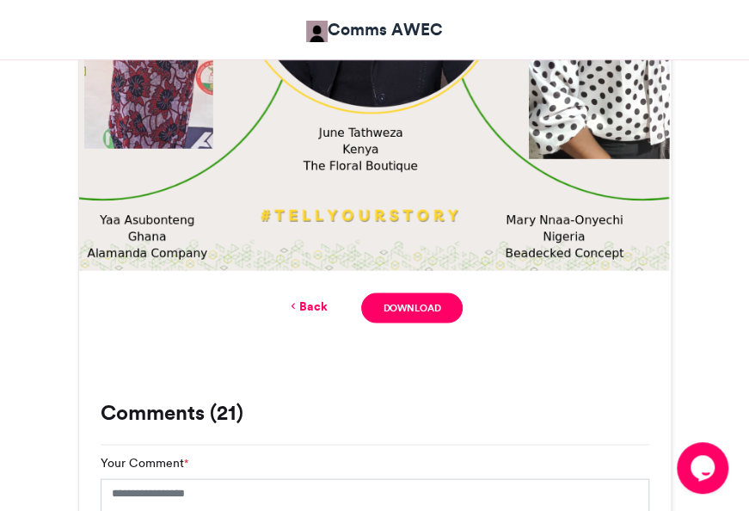
click at [682, 459] on div "Opens Chat This icon Opens the chat window." at bounding box center [703, 468] width 52 height 28
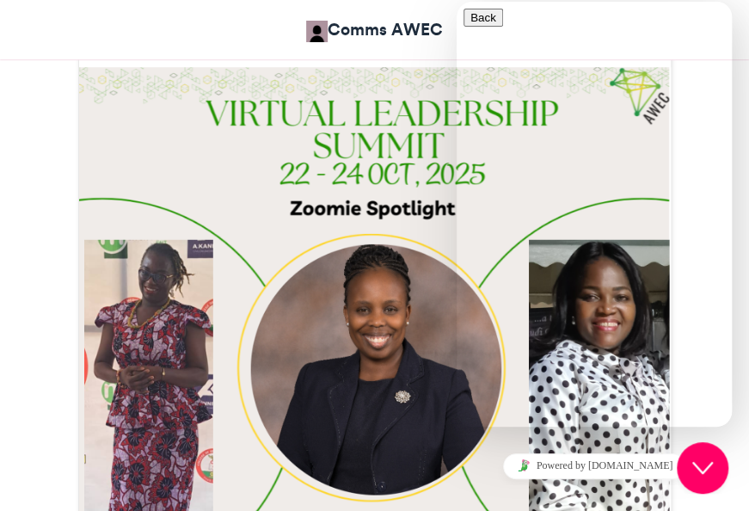
scroll to position [492, 0]
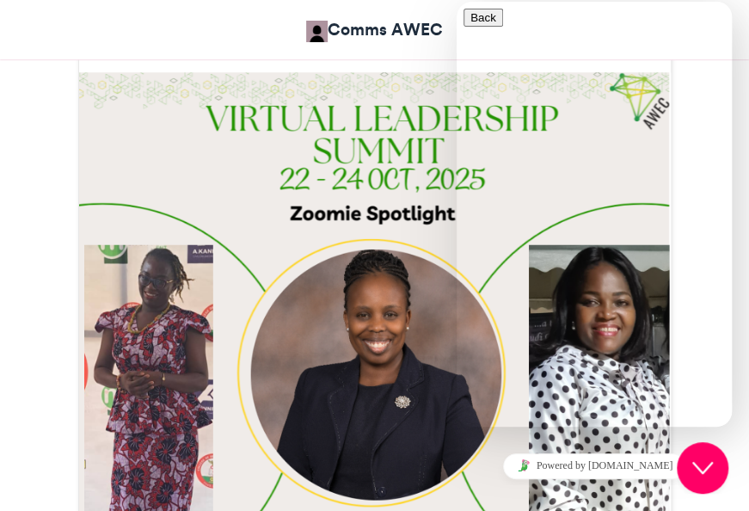
type input "**********"
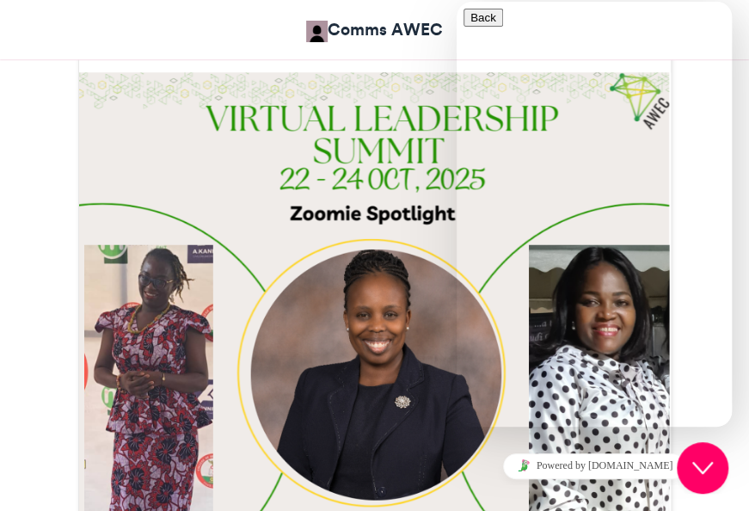
type input "**********"
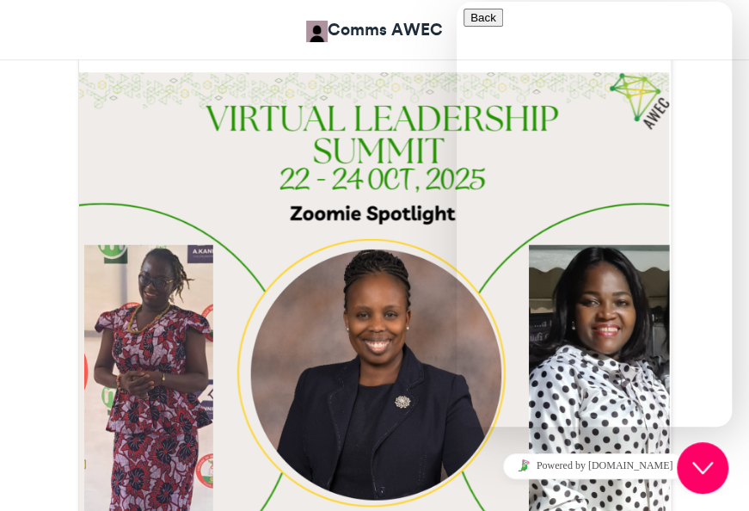
type textarea "**********"
click at [241, 36] on div "Comms AWEC" at bounding box center [374, 30] width 593 height 42
click at [256, 25] on div "Comms AWEC" at bounding box center [374, 30] width 593 height 42
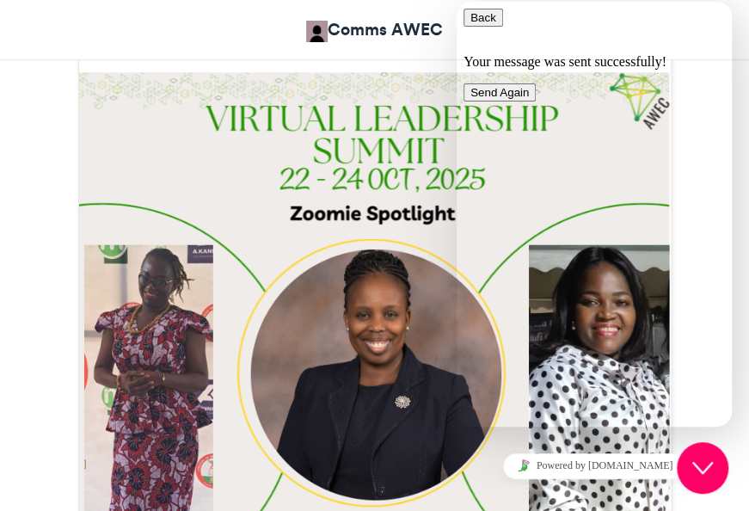
click at [470, 24] on icon "button" at bounding box center [470, 17] width 0 height 13
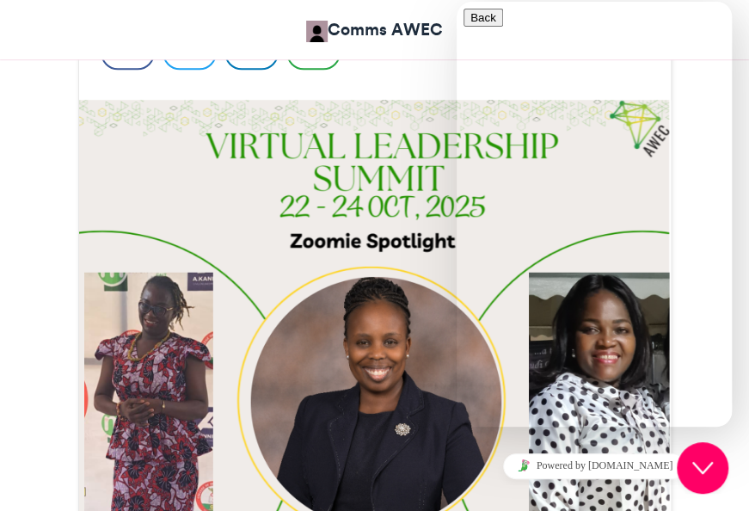
scroll to position [242, 0]
click at [706, 461] on icon "Close Chat This icon closes the chat window." at bounding box center [702, 467] width 21 height 21
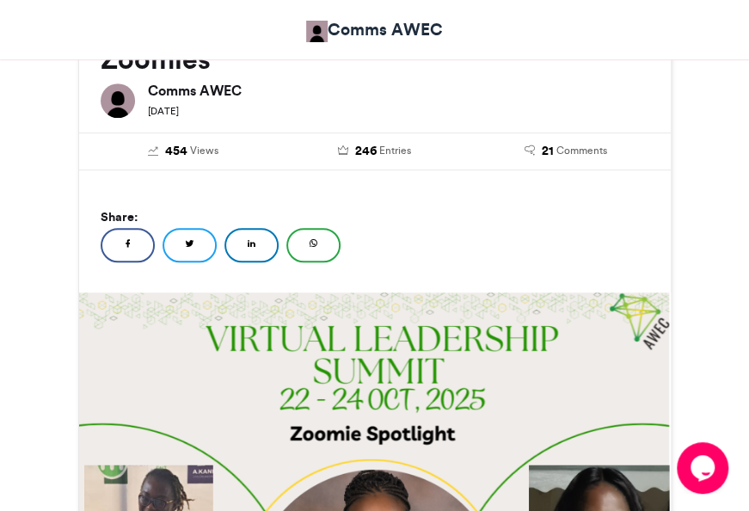
scroll to position [273, 0]
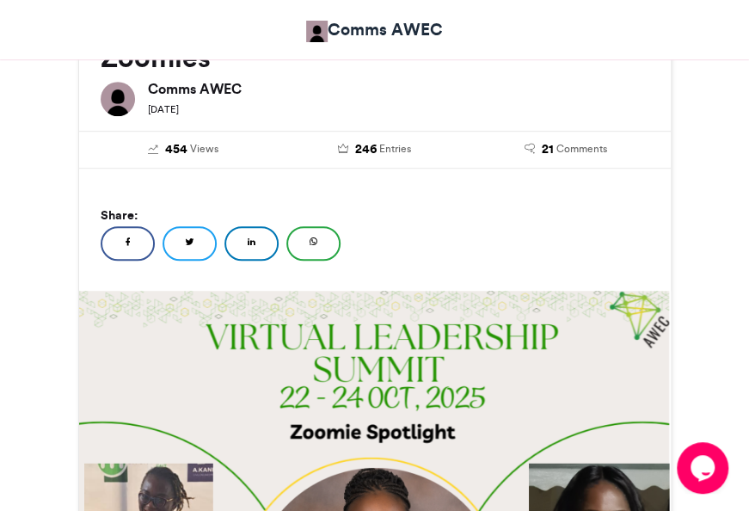
click at [309, 242] on icon at bounding box center [313, 242] width 9 height 12
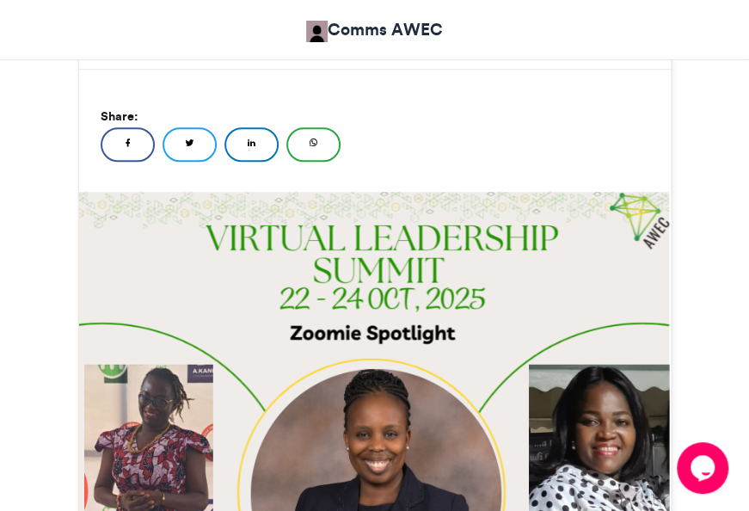
scroll to position [346, 0]
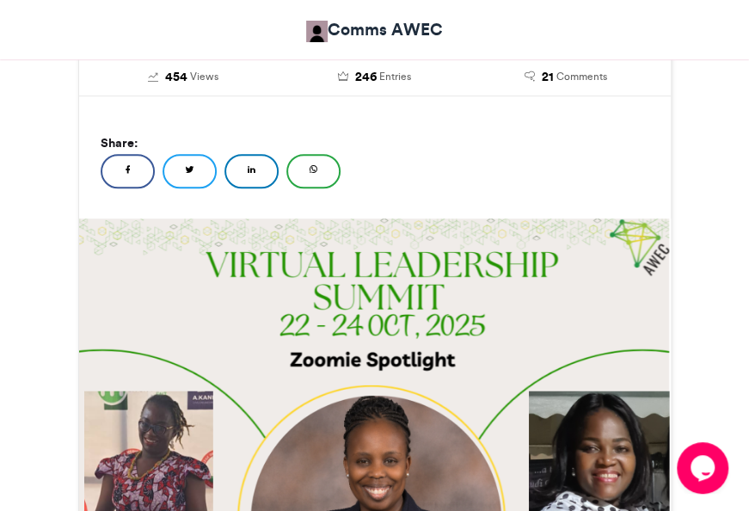
click at [311, 168] on icon at bounding box center [313, 169] width 9 height 12
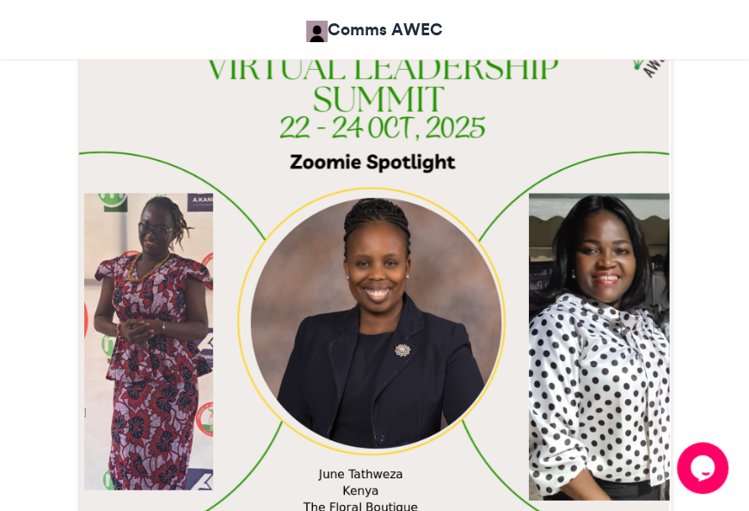
scroll to position [559, 0]
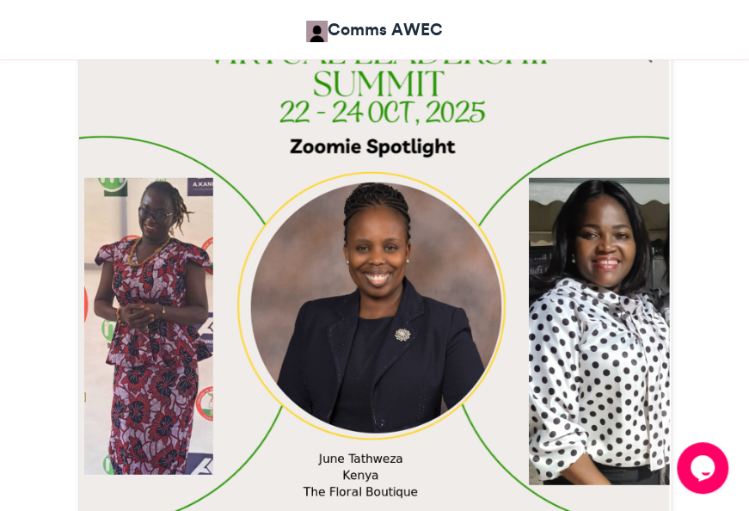
click at [629, 356] on img at bounding box center [374, 300] width 591 height 591
